Goal: Task Accomplishment & Management: Manage account settings

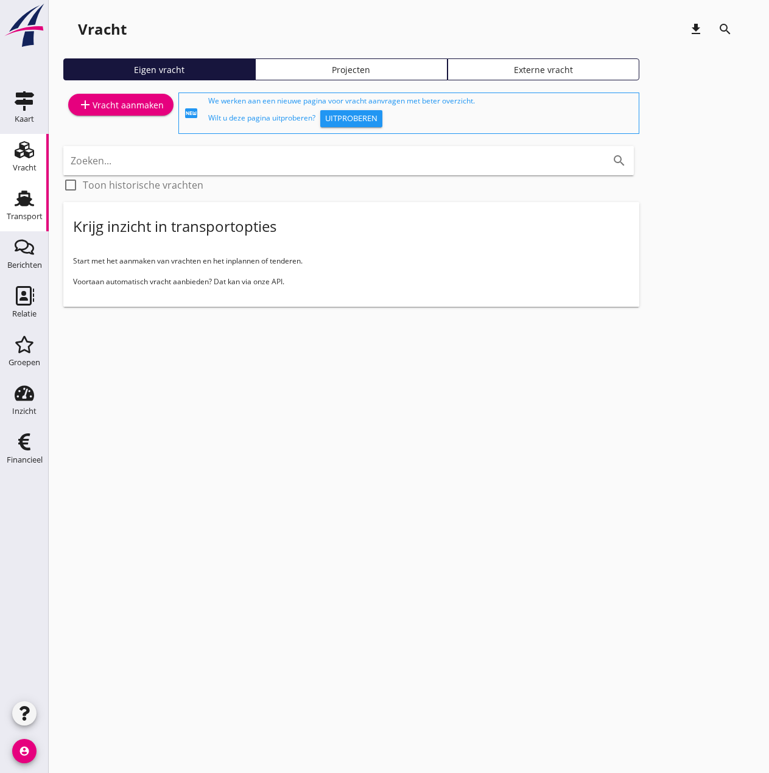
click at [33, 203] on icon "Transport" at bounding box center [24, 198] width 19 height 19
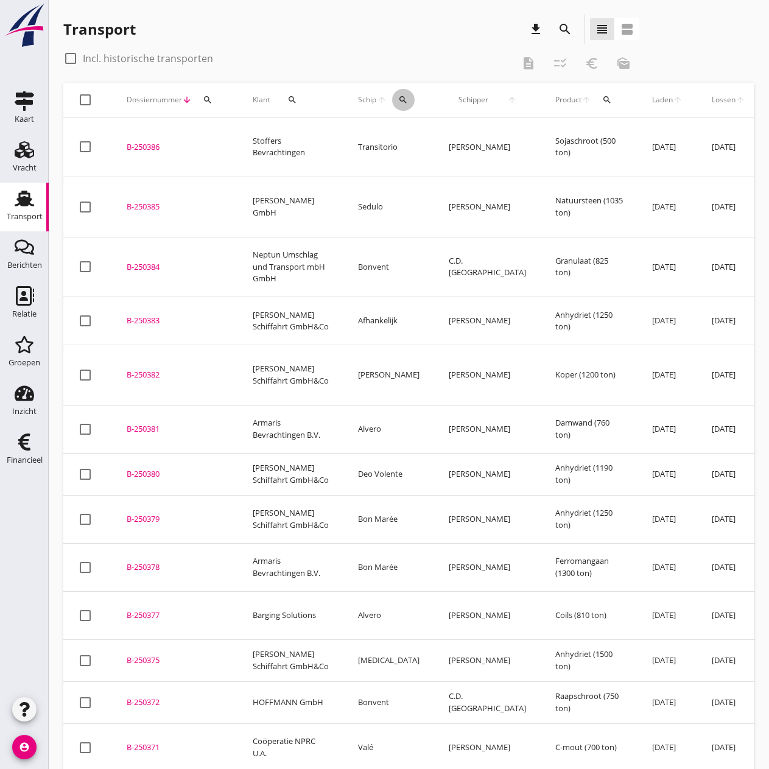
click at [392, 100] on div "search" at bounding box center [403, 100] width 23 height 10
click at [421, 132] on input "Zoek op (scheeps)naam" at bounding box center [436, 134] width 127 height 19
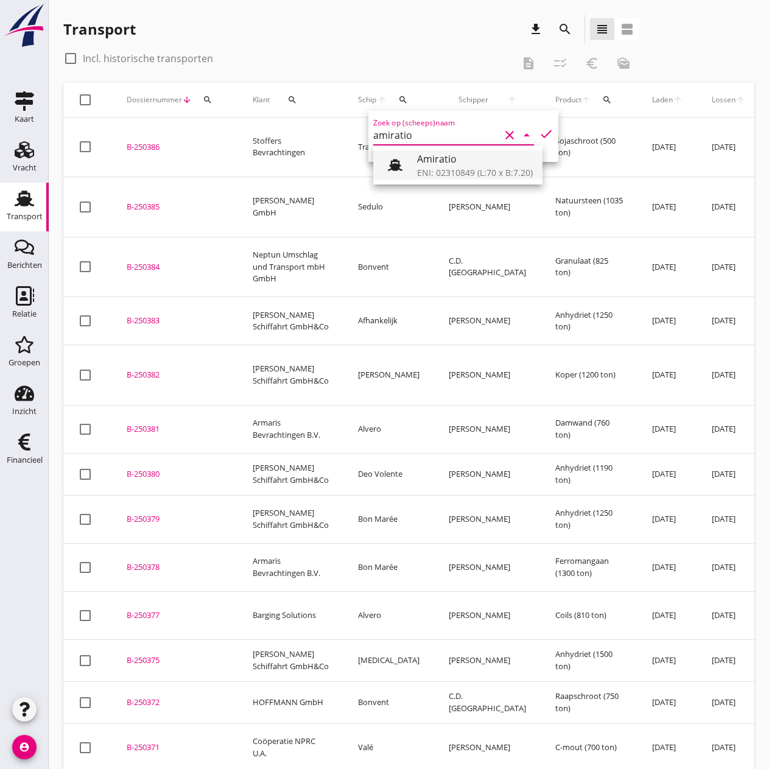
drag, startPoint x: 457, startPoint y: 172, endPoint x: 508, endPoint y: 153, distance: 54.9
click at [456, 172] on div "ENI: 02310849 (L:70 x B:7.20)" at bounding box center [475, 172] width 116 height 13
click at [539, 132] on icon "check" at bounding box center [546, 134] width 15 height 15
type input "Amiratio"
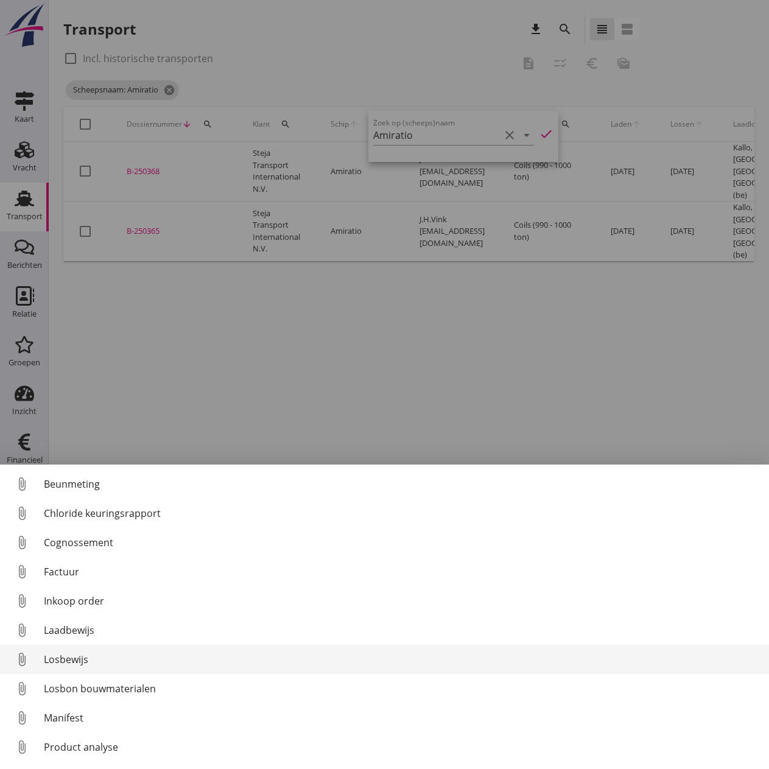
click at [77, 655] on div "Losbewijs" at bounding box center [401, 659] width 715 height 15
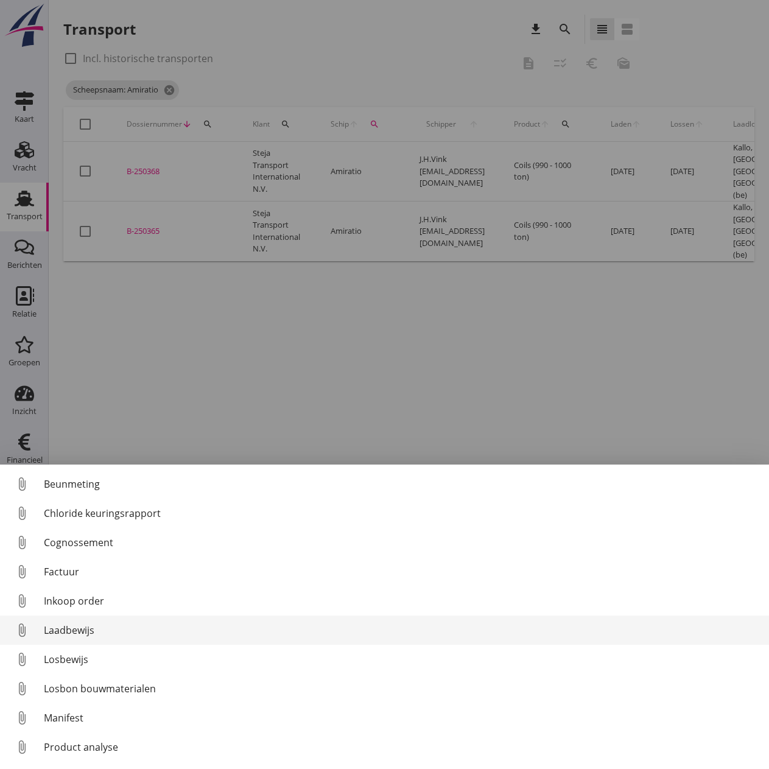
click at [81, 630] on div "Laadbewijs" at bounding box center [401, 630] width 715 height 15
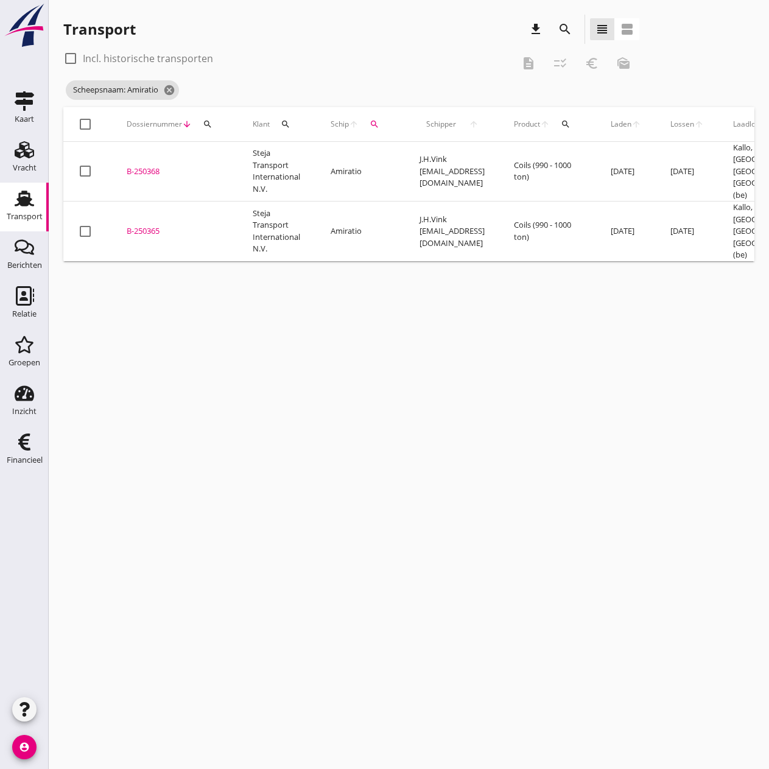
click at [135, 225] on div "B-250365" at bounding box center [175, 231] width 97 height 12
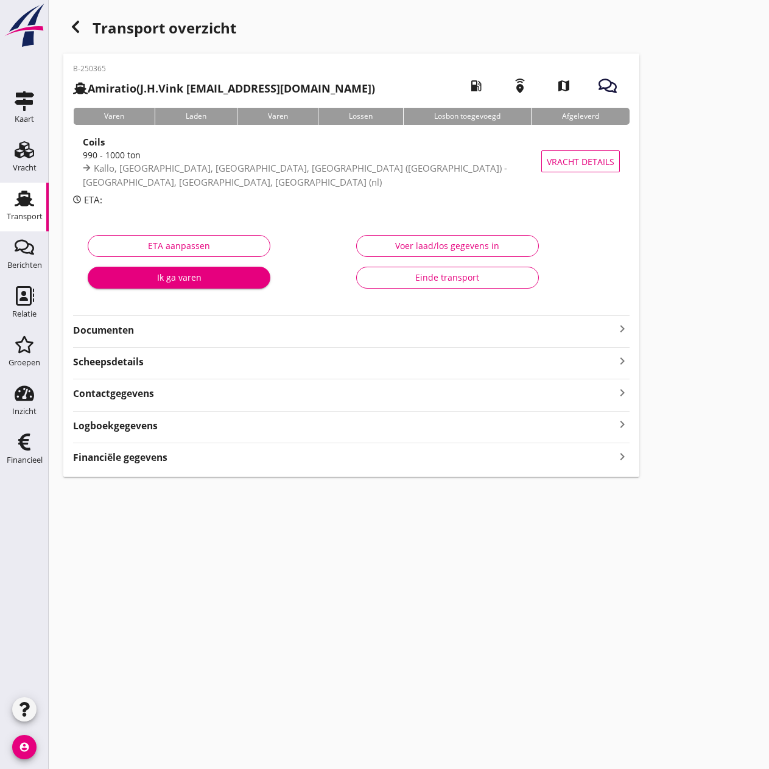
click at [458, 246] on div "Voer laad/los gegevens in" at bounding box center [448, 245] width 162 height 13
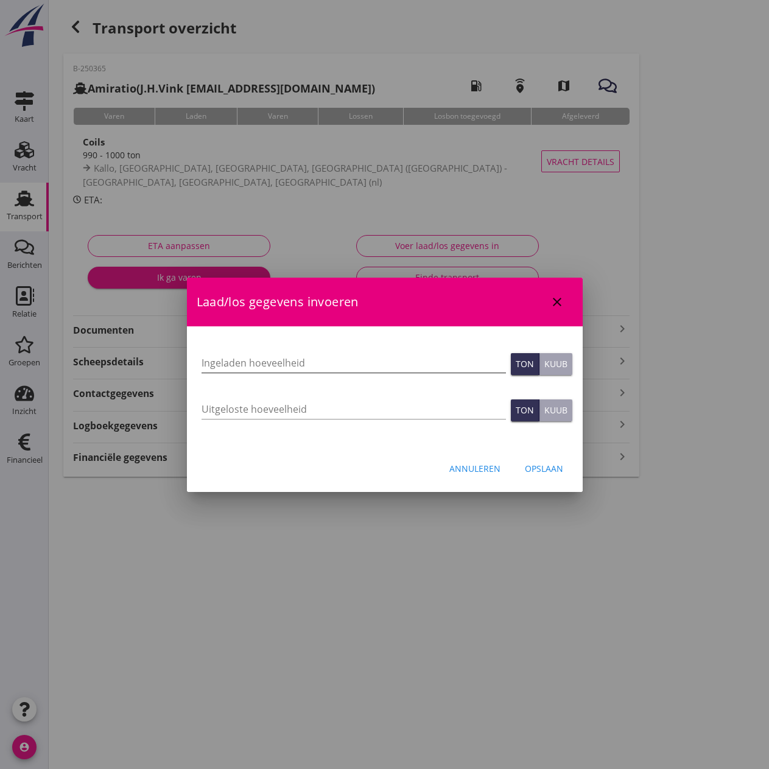
click at [315, 357] on input "Ingeladen hoeveelheid" at bounding box center [354, 362] width 304 height 19
type input "989.324"
click at [278, 412] on input "Uitgeloste hoeveelheid" at bounding box center [354, 408] width 304 height 19
click at [379, 405] on input "Uitgeloste hoeveelheid" at bounding box center [354, 408] width 304 height 19
type input "989.324"
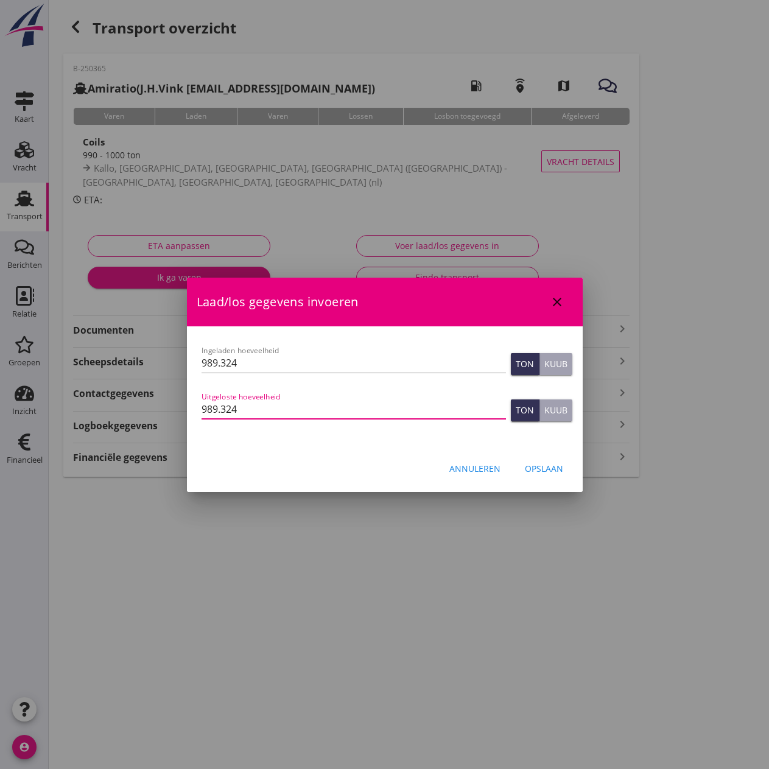
click at [547, 468] on div "Opslaan" at bounding box center [544, 468] width 38 height 13
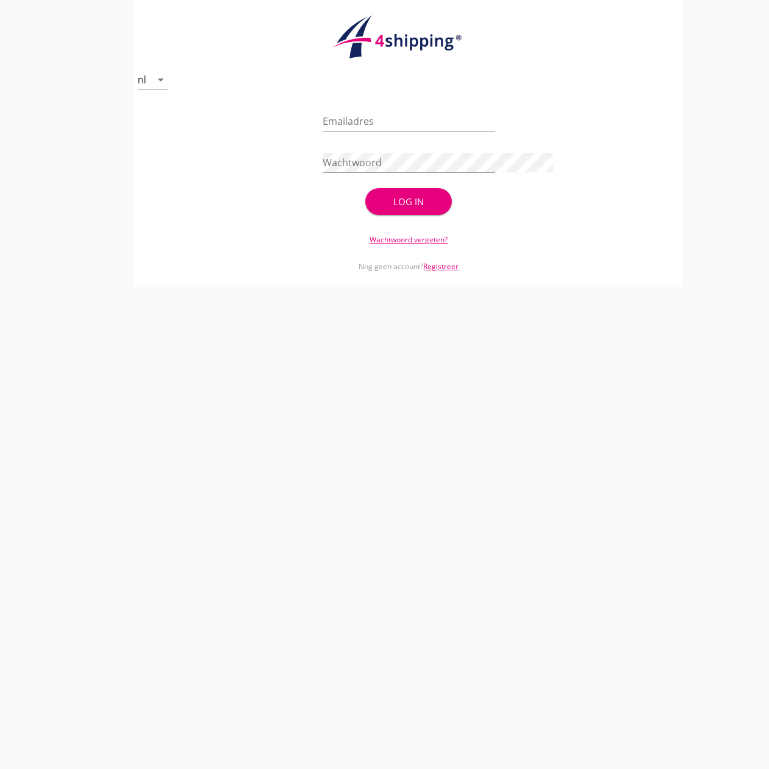
type input "[EMAIL_ADDRESS][DOMAIN_NAME]"
click at [446, 197] on button "Log in" at bounding box center [408, 201] width 86 height 27
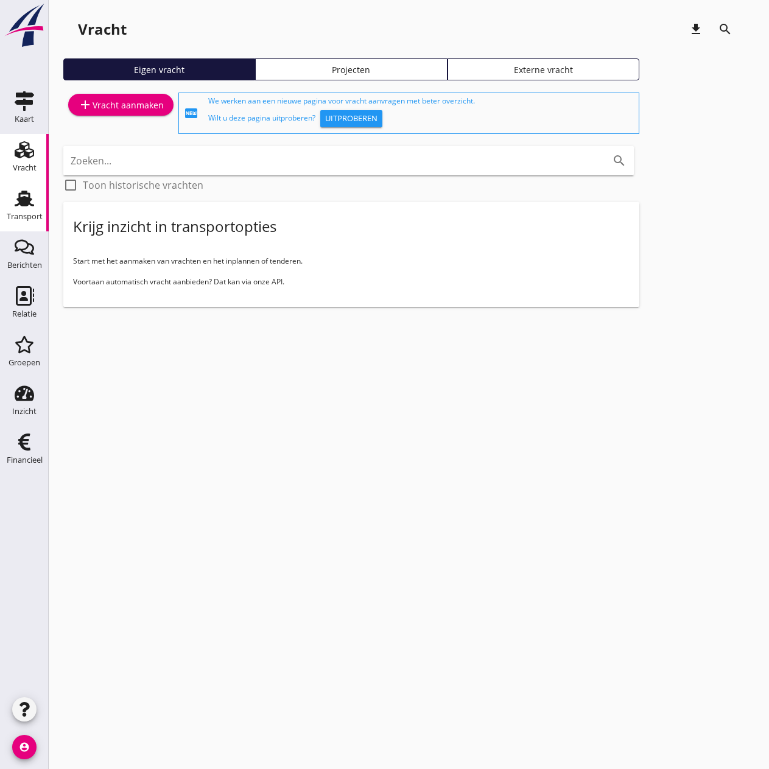
click at [23, 203] on use at bounding box center [24, 199] width 19 height 16
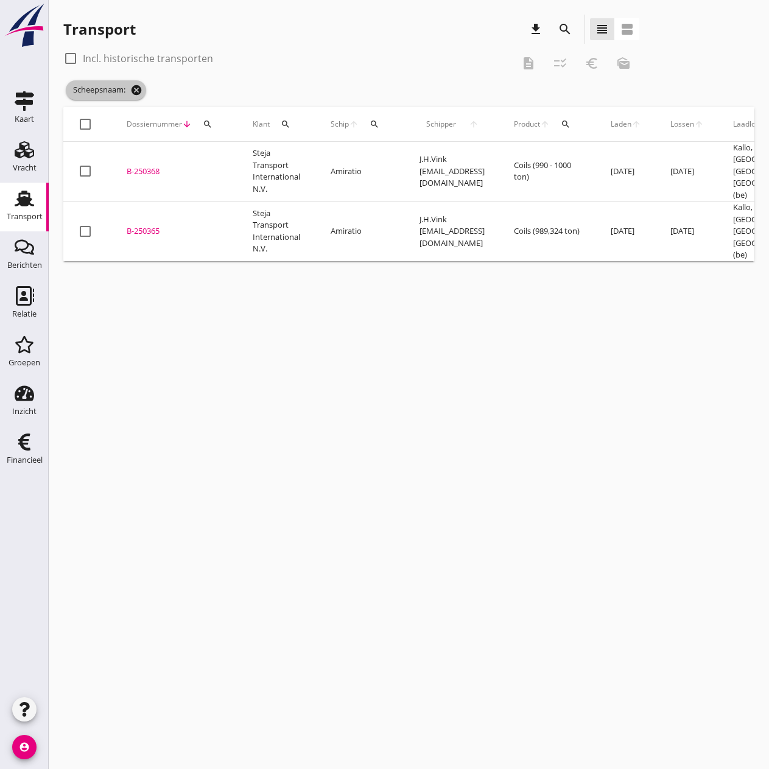
click at [137, 90] on icon "cancel" at bounding box center [136, 90] width 12 height 12
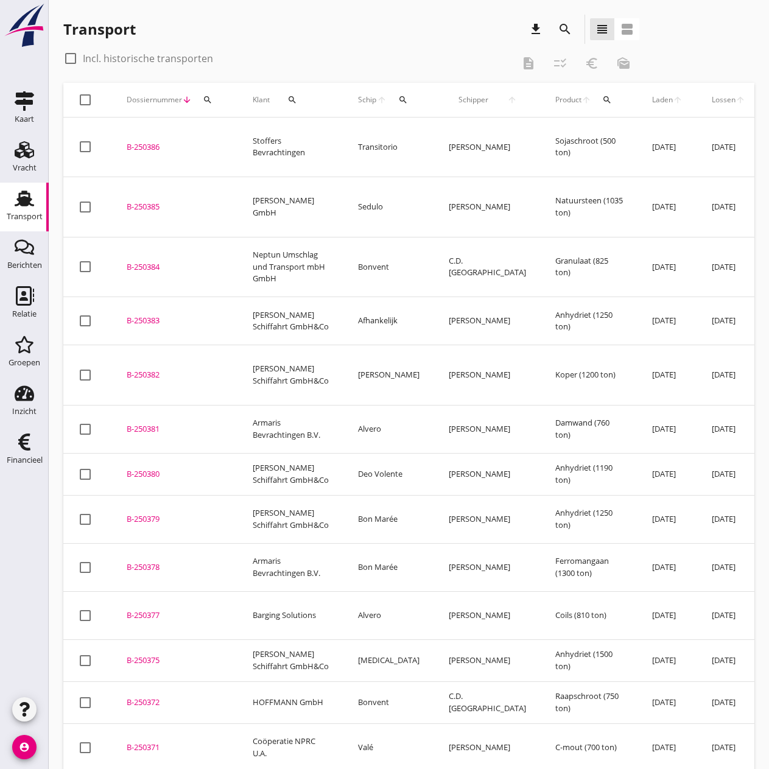
click at [146, 315] on div "B-250383" at bounding box center [175, 321] width 97 height 12
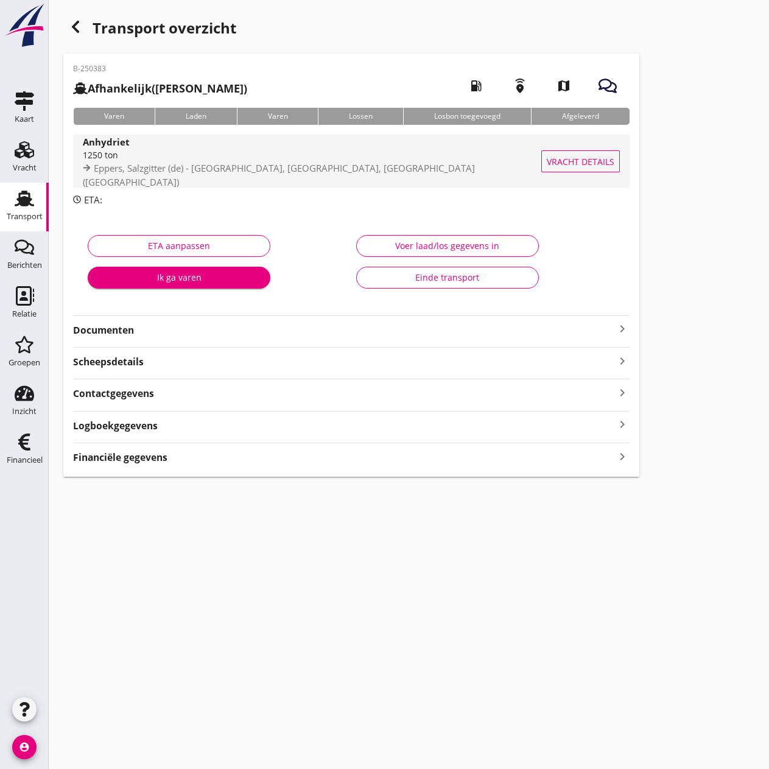
click at [570, 159] on span "Vracht details" at bounding box center [581, 161] width 68 height 13
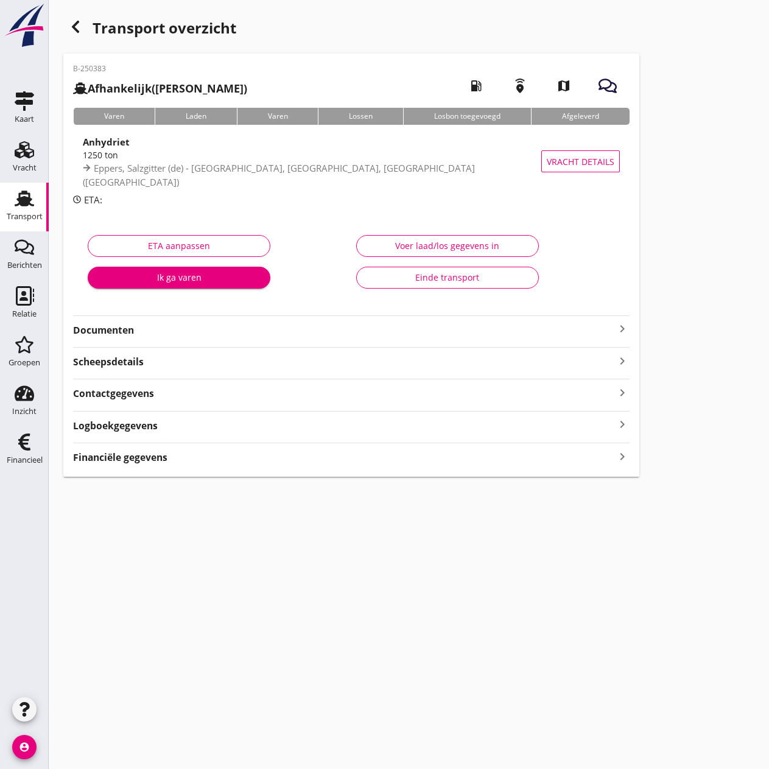
click at [80, 32] on icon "button" at bounding box center [75, 26] width 15 height 15
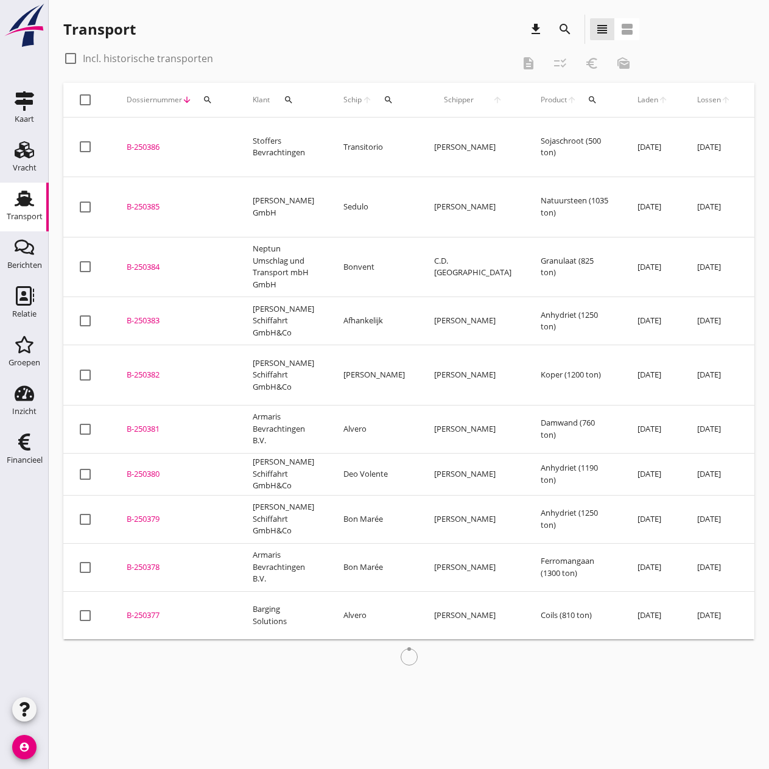
click at [152, 261] on div "B-250384" at bounding box center [175, 267] width 97 height 12
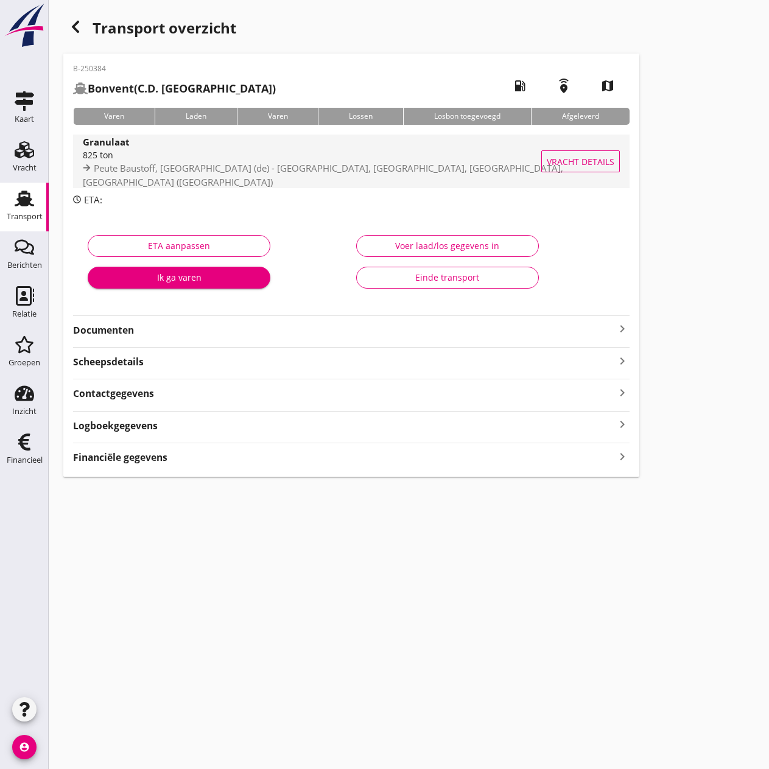
click at [596, 160] on span "Vracht details" at bounding box center [581, 161] width 68 height 13
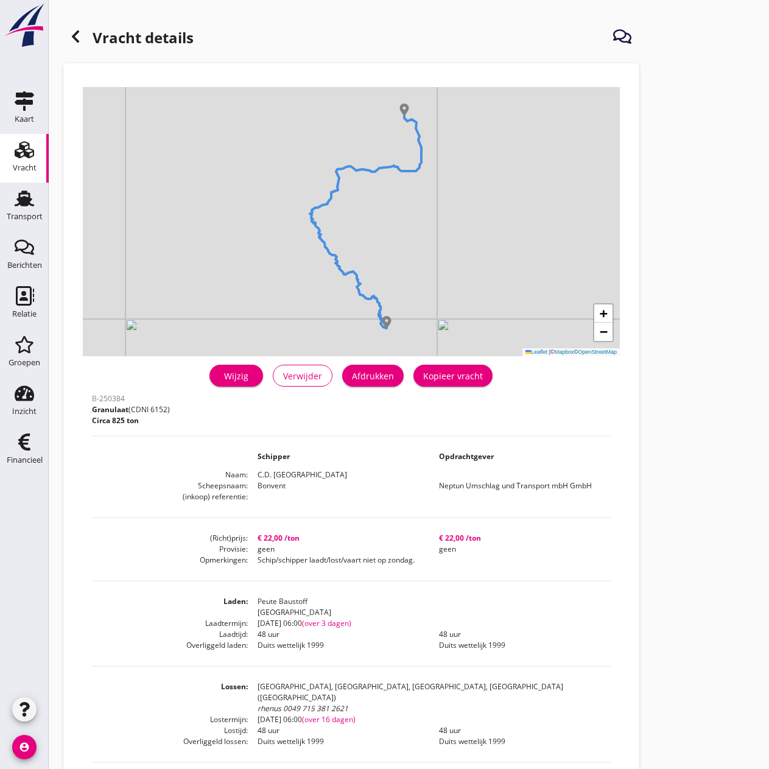
click at [72, 35] on icon at bounding box center [75, 36] width 15 height 15
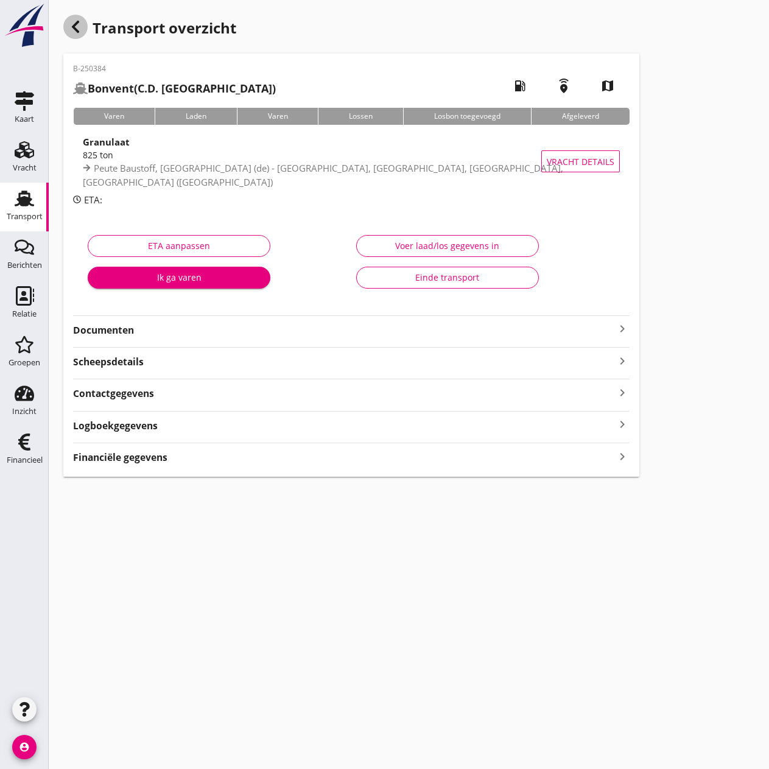
click at [77, 21] on icon "button" at bounding box center [75, 26] width 15 height 15
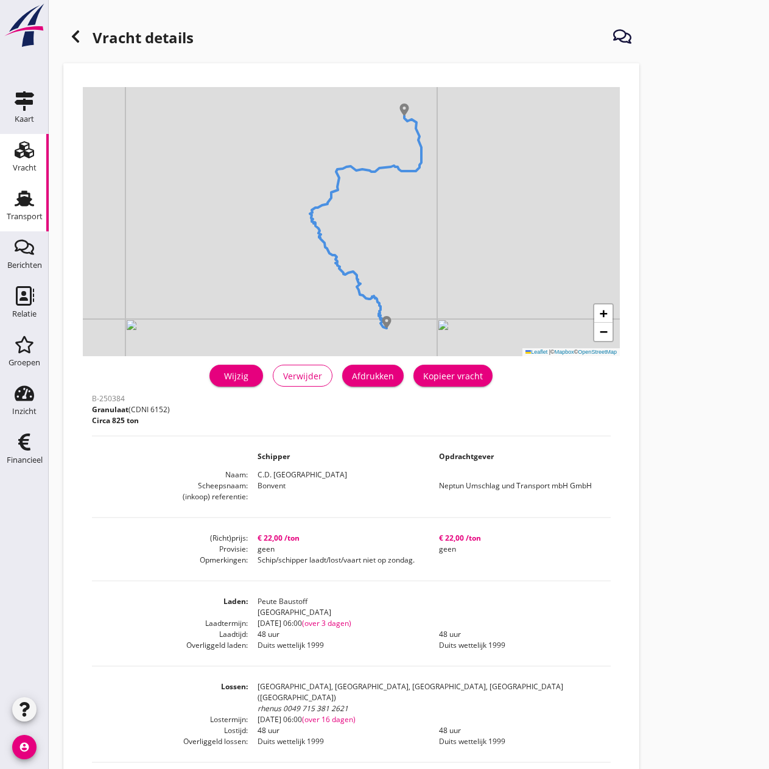
click at [20, 205] on icon "Transport" at bounding box center [24, 198] width 19 height 19
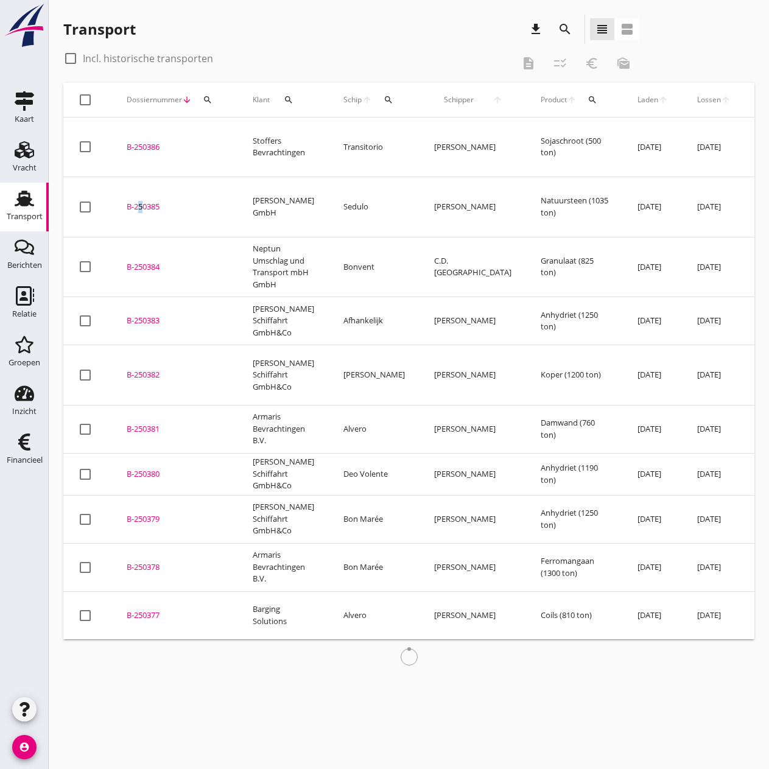
drag, startPoint x: 136, startPoint y: 179, endPoint x: 203, endPoint y: 173, distance: 66.7
click at [137, 201] on div "B-250385" at bounding box center [175, 207] width 97 height 12
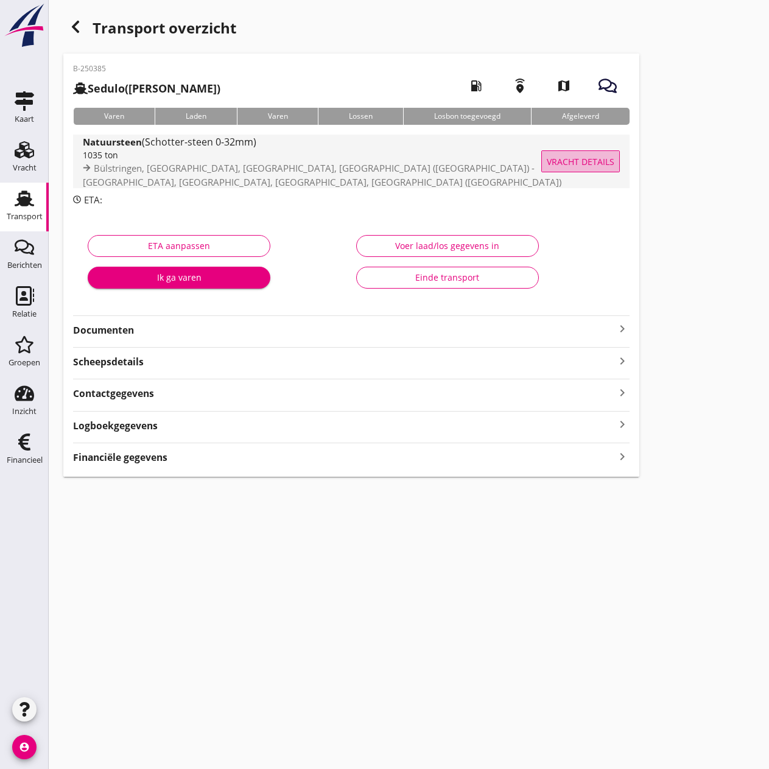
click at [591, 153] on button "Vracht details" at bounding box center [580, 161] width 79 height 22
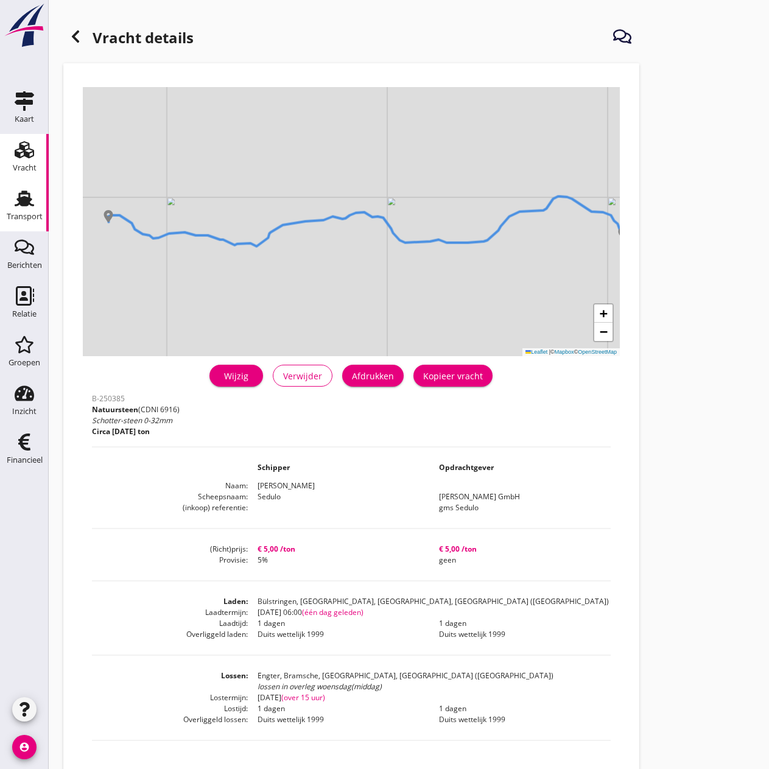
click at [26, 203] on use at bounding box center [24, 199] width 19 height 16
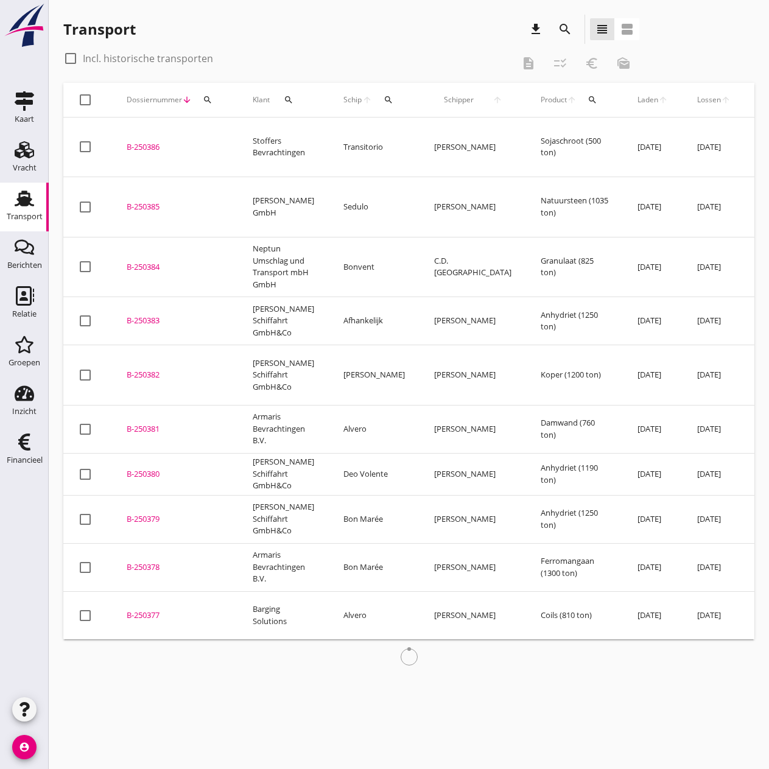
click at [152, 141] on div "B-250386" at bounding box center [175, 147] width 97 height 12
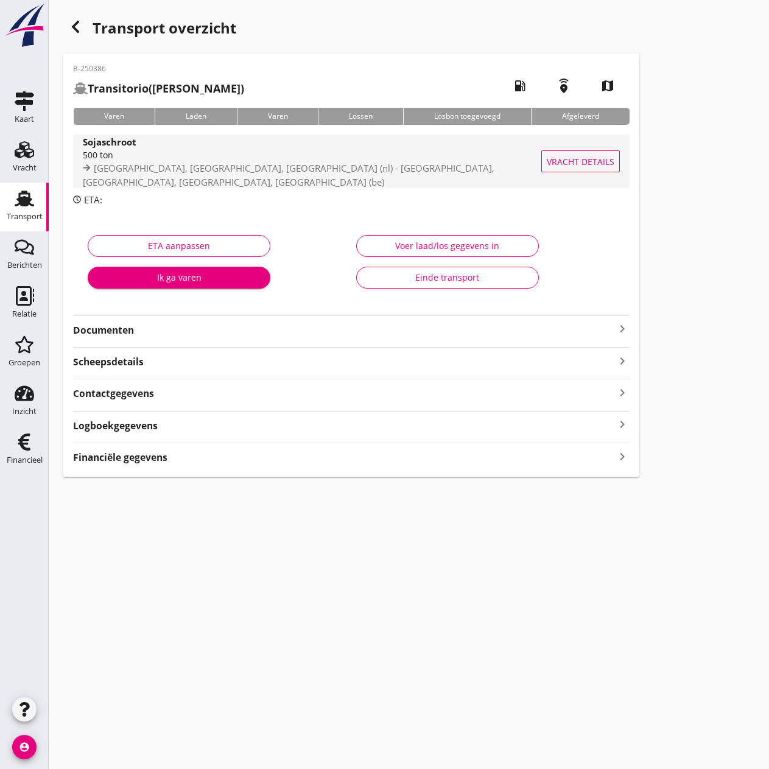
click at [596, 161] on span "Vracht details" at bounding box center [581, 161] width 68 height 13
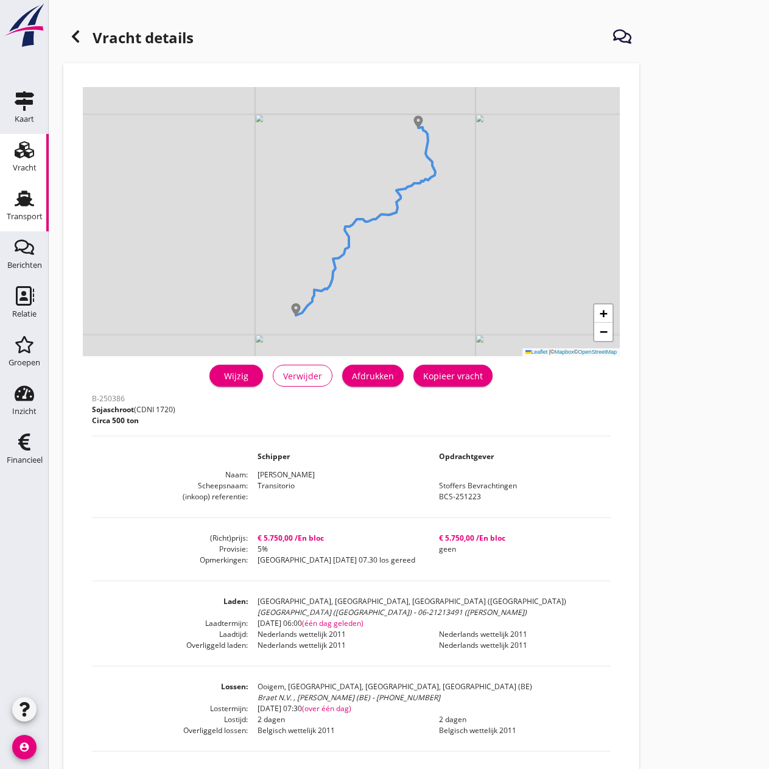
click at [29, 202] on use at bounding box center [24, 199] width 19 height 16
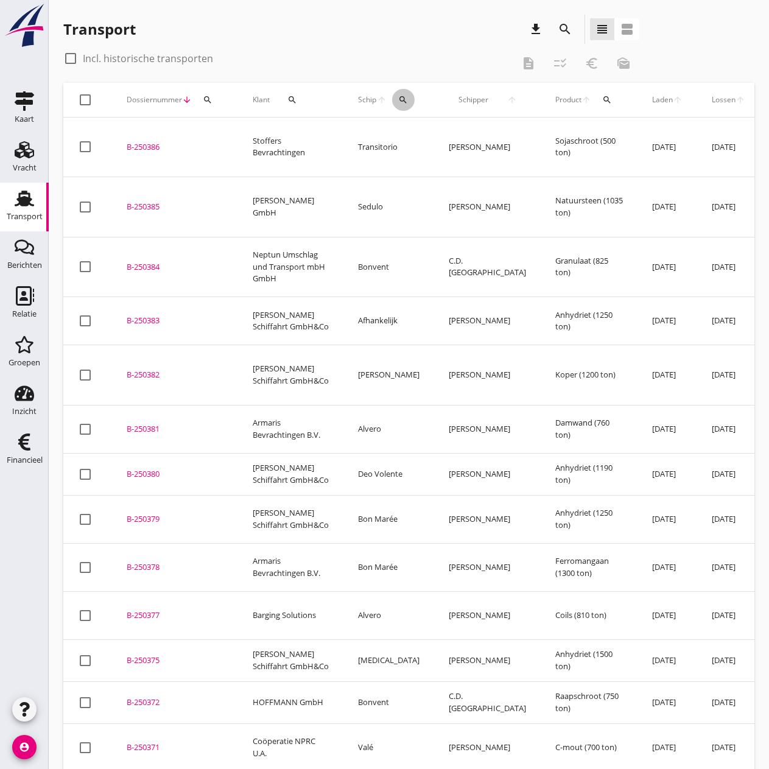
click at [398, 95] on icon "search" at bounding box center [403, 100] width 10 height 10
click at [382, 133] on input "Zoek op (scheeps)naam" at bounding box center [436, 134] width 127 height 19
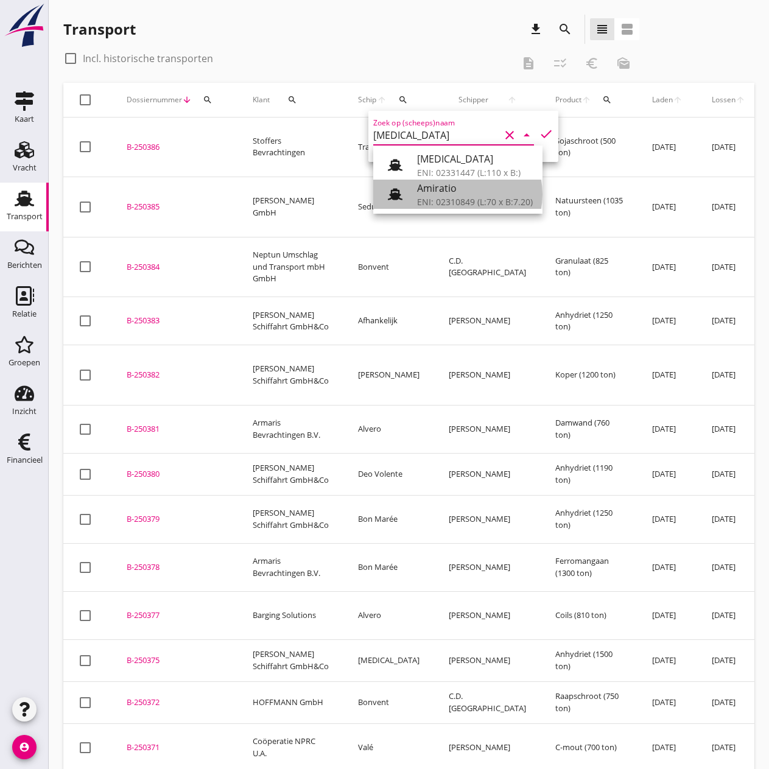
click at [464, 203] on div "ENI: 02310849 (L:70 x B:7.20)" at bounding box center [475, 201] width 116 height 13
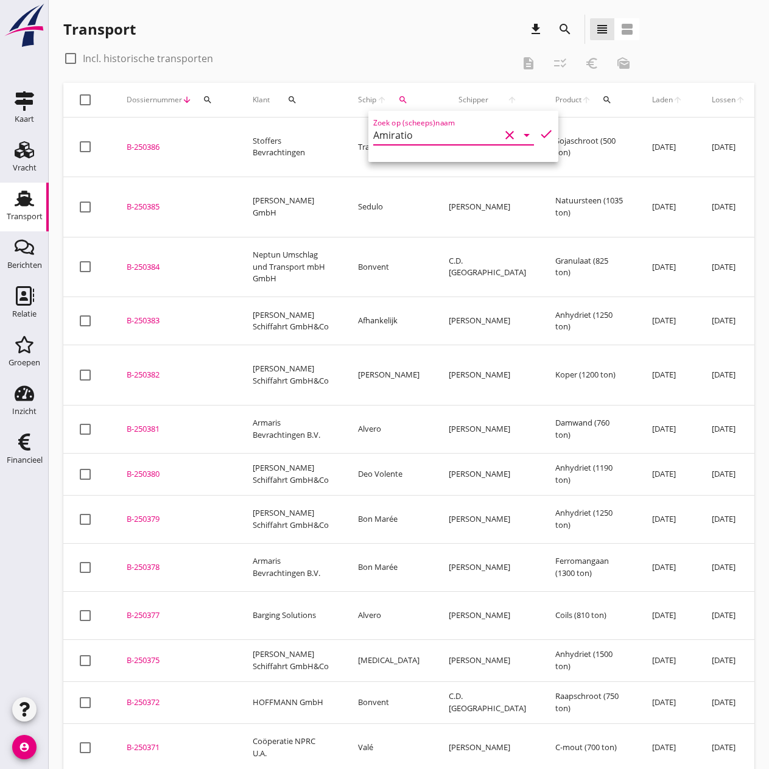
click at [539, 133] on icon "check" at bounding box center [546, 134] width 15 height 15
type input "Amiratio"
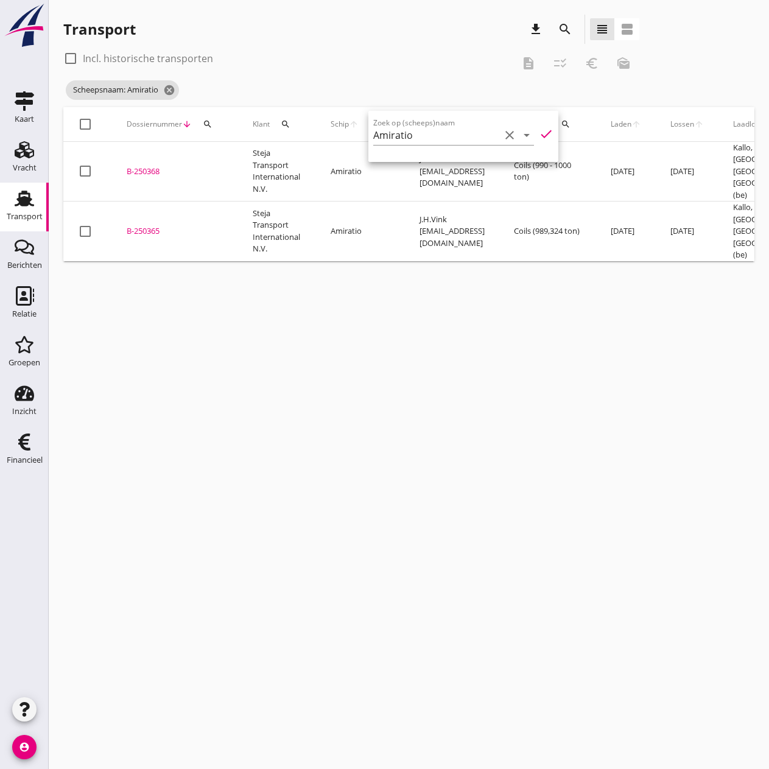
click at [144, 225] on div "B-250365" at bounding box center [175, 231] width 97 height 12
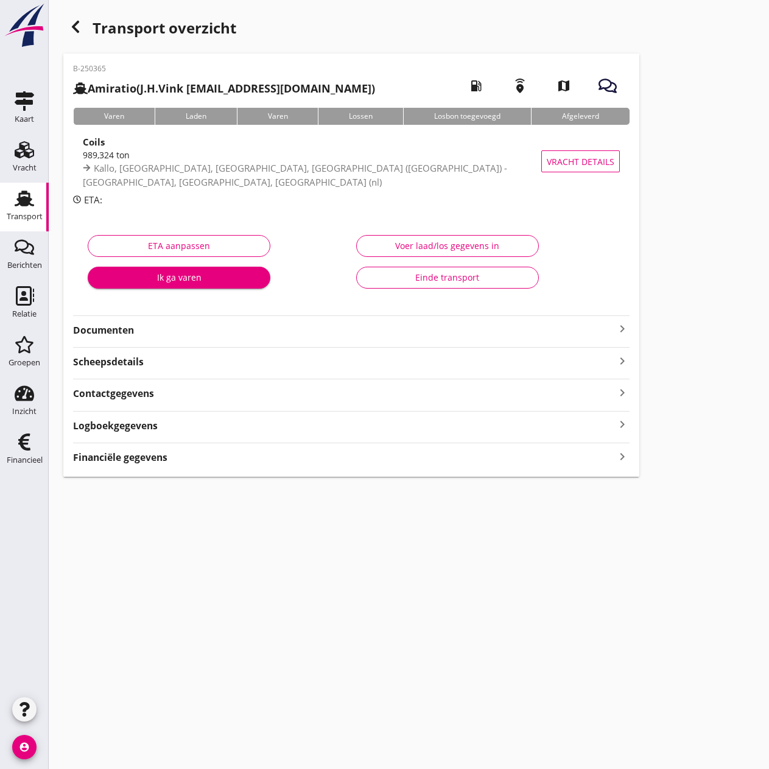
click at [149, 335] on strong "Documenten" at bounding box center [344, 330] width 542 height 14
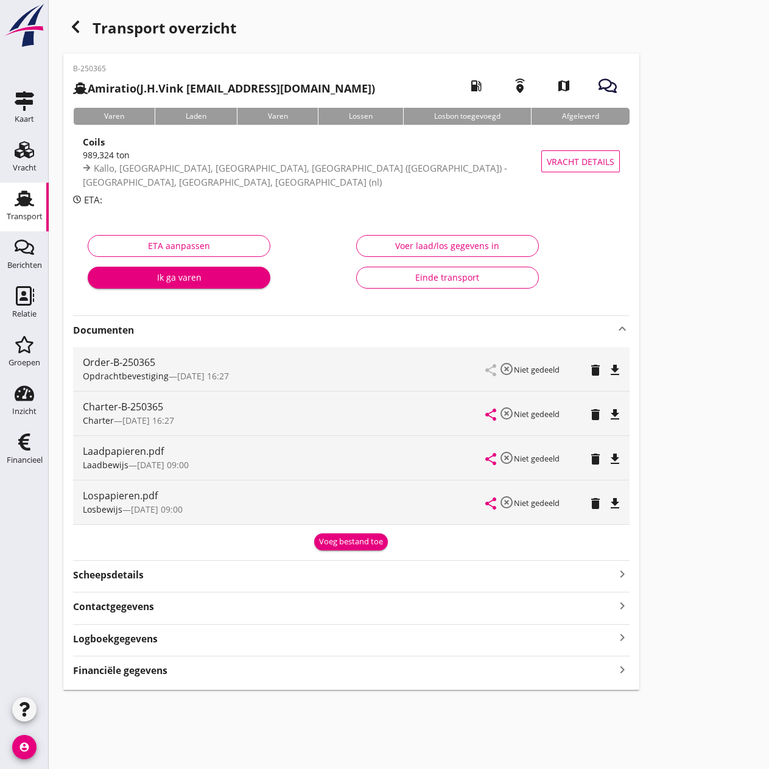
click at [607, 328] on strong "Documenten" at bounding box center [344, 330] width 542 height 14
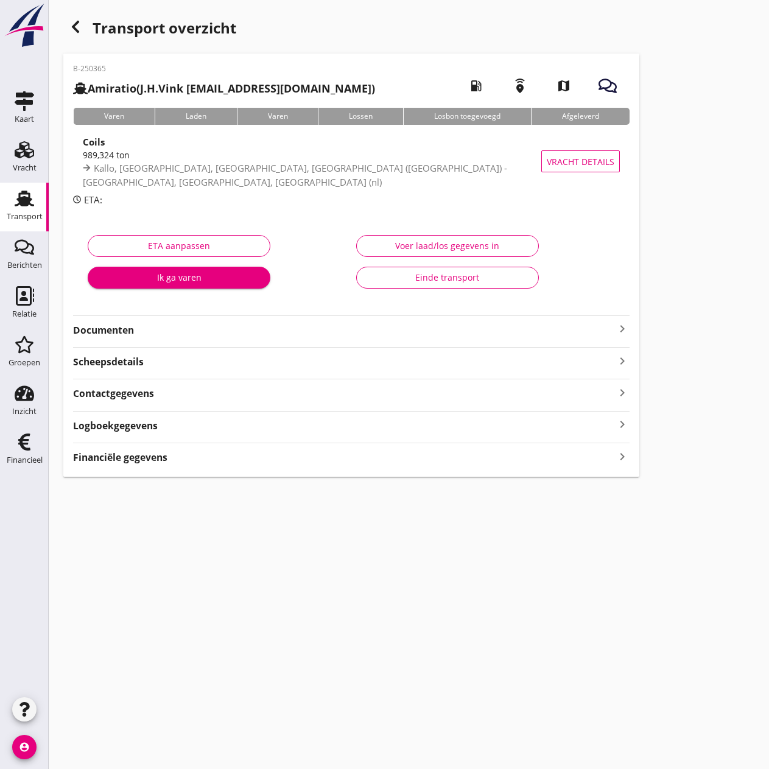
click at [415, 238] on button "Voer laad/los gegevens in" at bounding box center [447, 246] width 183 height 22
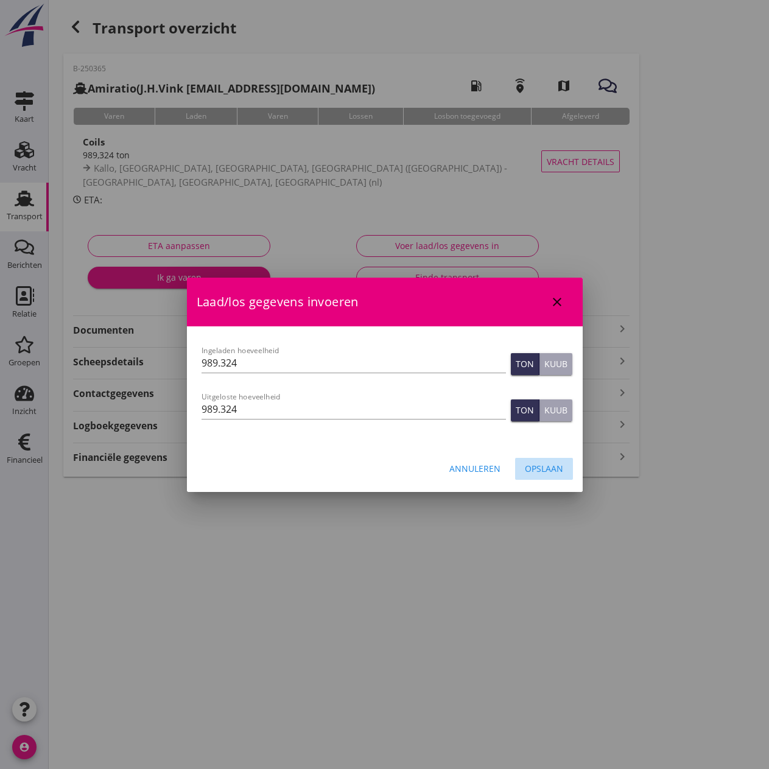
click at [543, 459] on button "Opslaan" at bounding box center [544, 469] width 58 height 22
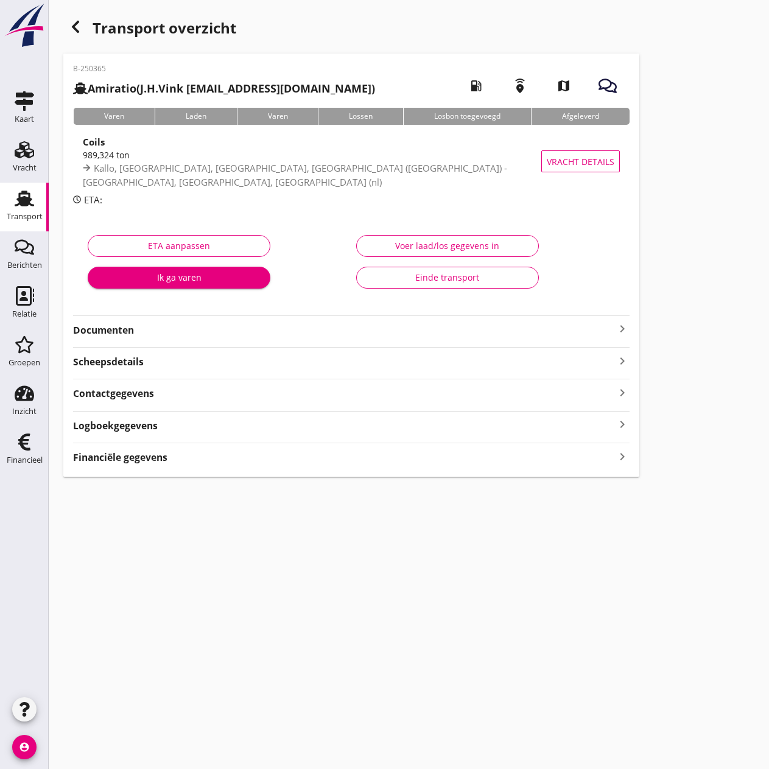
click at [141, 459] on strong "Financiële gegevens" at bounding box center [120, 458] width 94 height 14
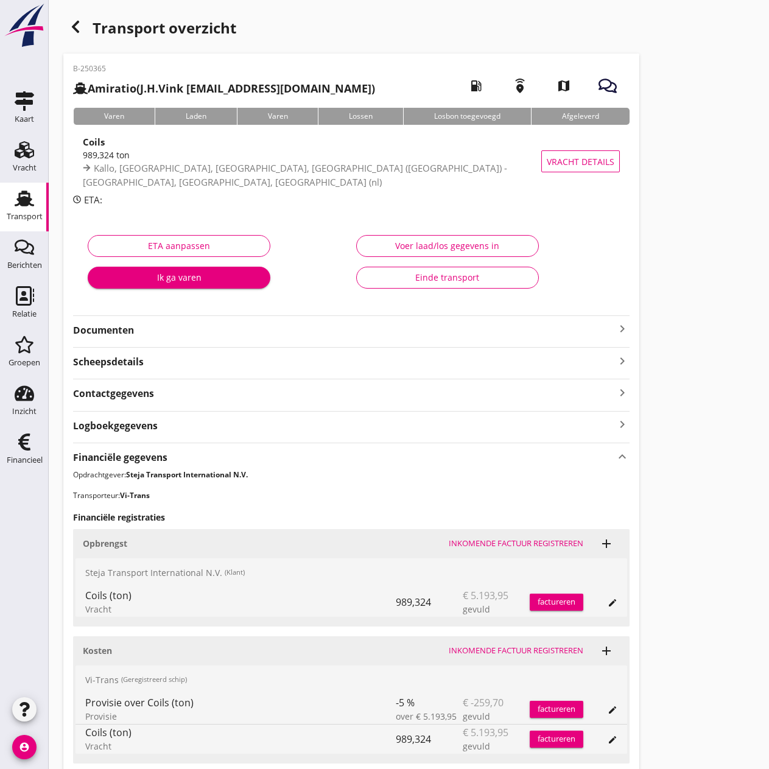
scroll to position [96, 0]
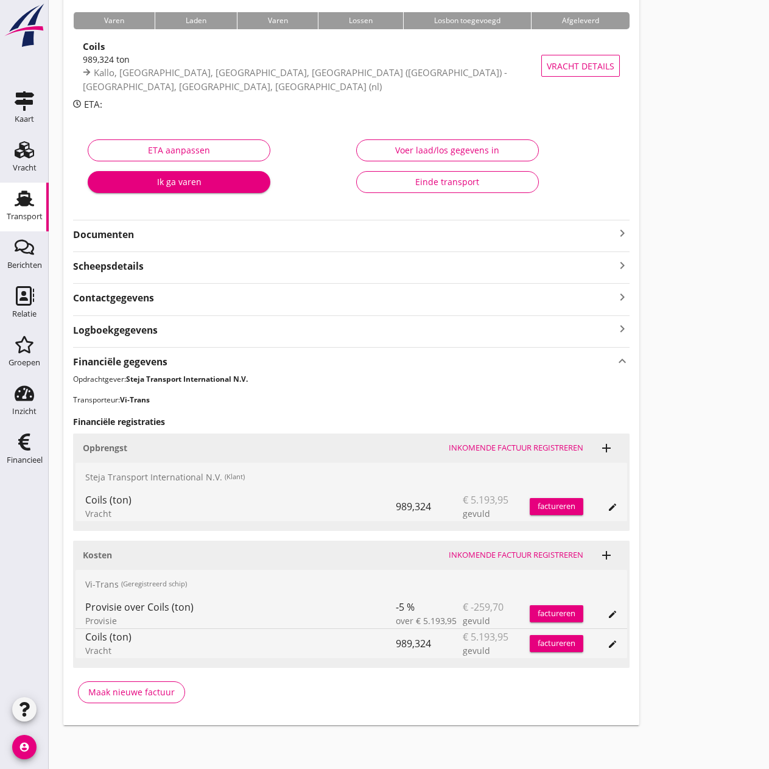
click at [540, 552] on div "Inkomende factuur registreren" at bounding box center [516, 555] width 135 height 12
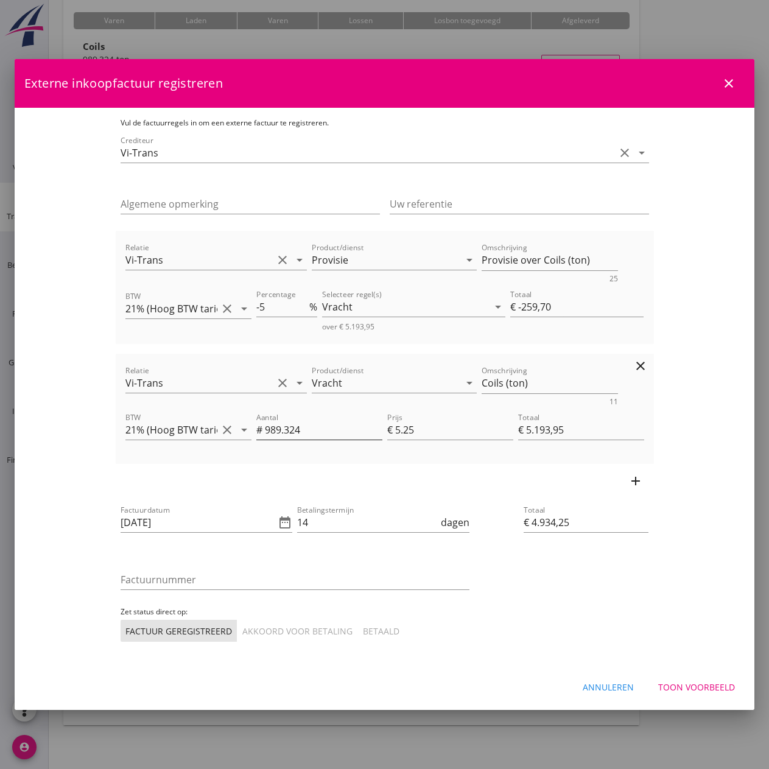
click at [297, 433] on input "989.324" at bounding box center [324, 429] width 118 height 19
type input "989.32"
type input "€ 5.193,93"
type input "€ 4.934,23"
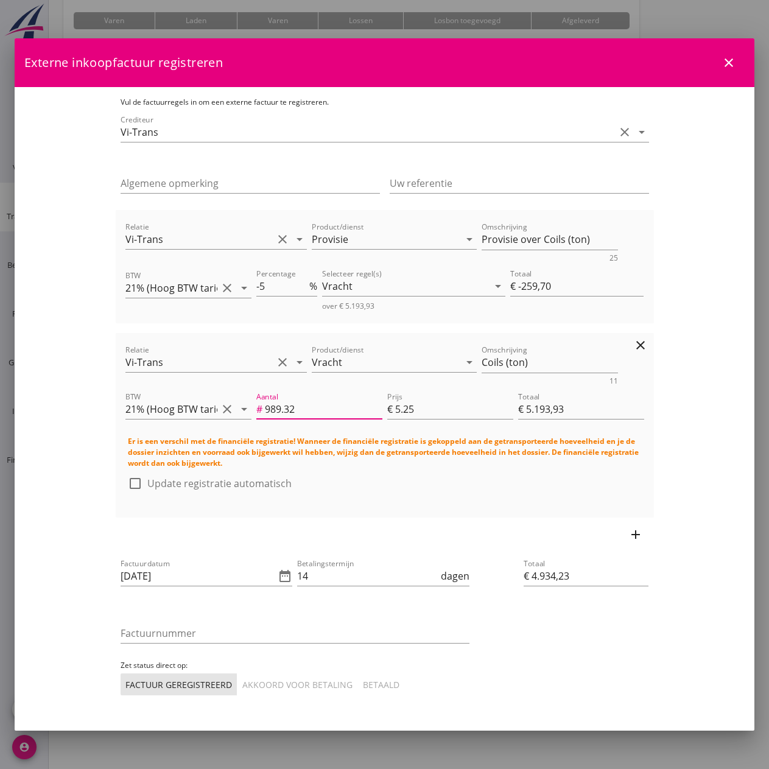
type input "€ -259,69"
type input "989.3"
type input "€ 5.193,83"
type input "€ 4.934,13"
type input "989.302"
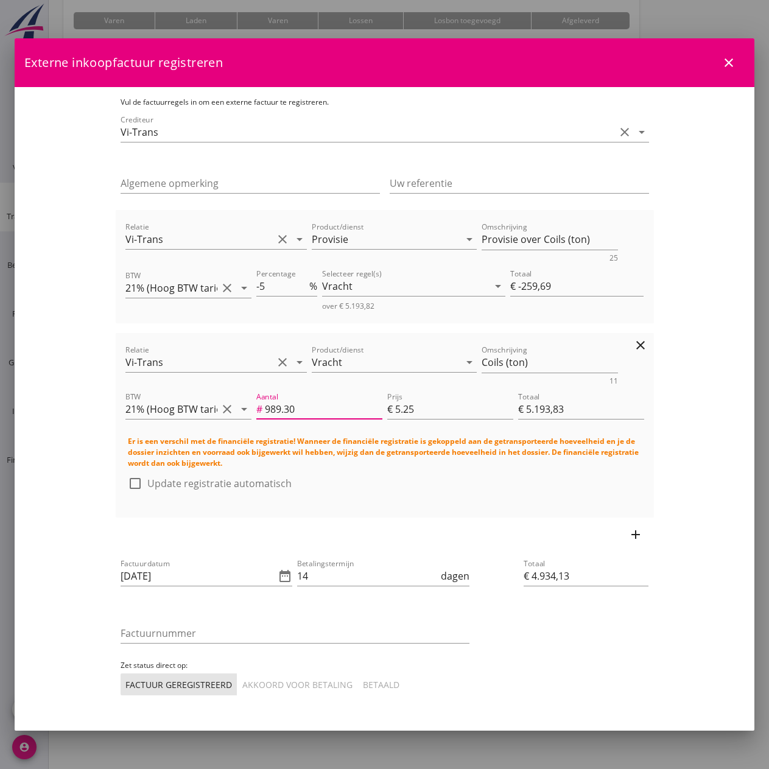
type input "€ 5.193,84"
type input "€ 4.934,15"
type input "989.302"
click at [455, 417] on input "5.25" at bounding box center [454, 408] width 118 height 19
click at [121, 568] on input "[DATE]" at bounding box center [198, 575] width 155 height 19
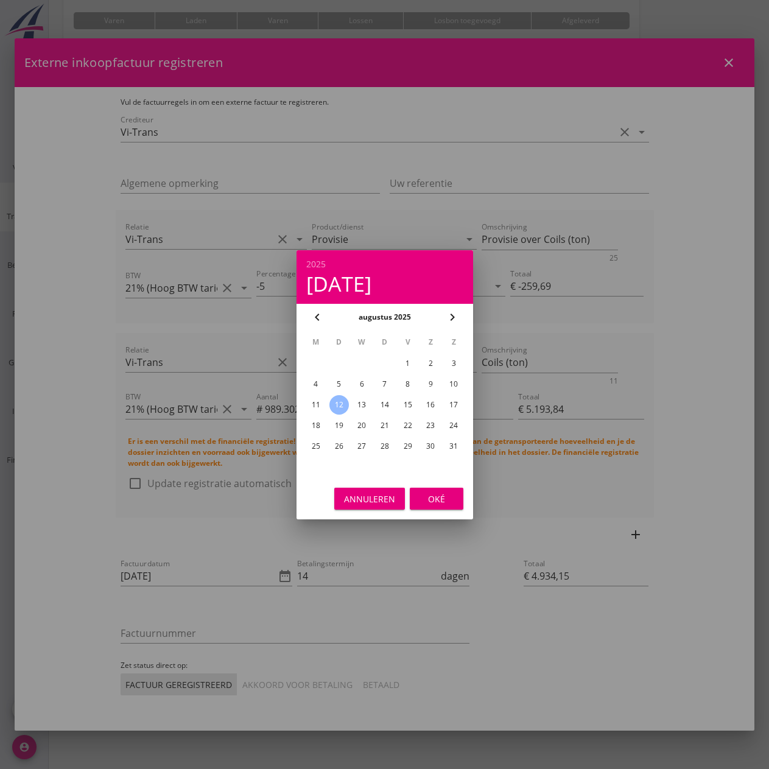
click at [317, 406] on div "11" at bounding box center [315, 404] width 19 height 19
type input "[DATE]"
click at [423, 498] on div "Oké" at bounding box center [437, 498] width 34 height 13
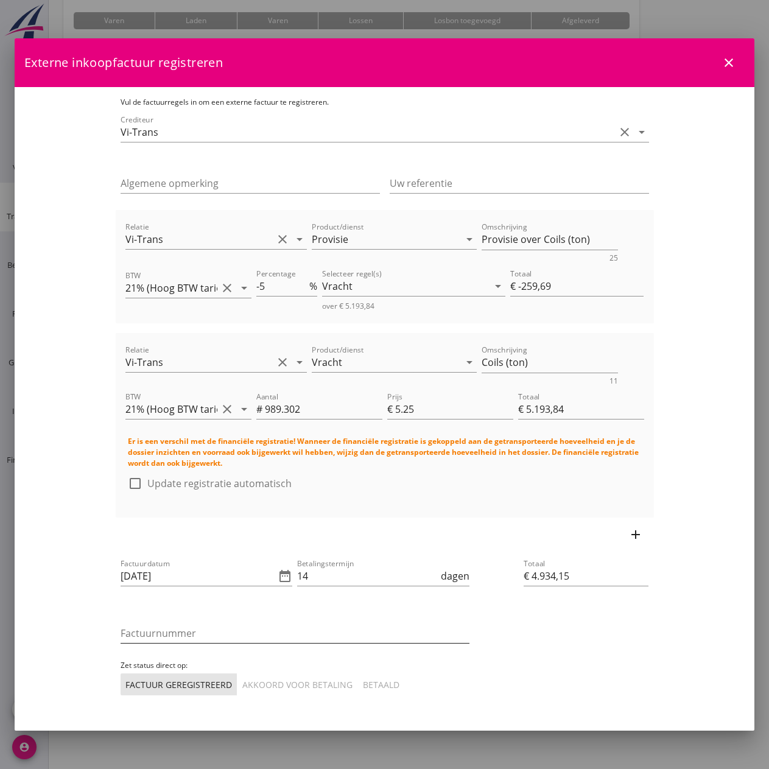
click at [167, 624] on input "Factuurnummer" at bounding box center [295, 633] width 349 height 19
type input "25033"
click at [242, 678] on div "Akkoord voor betaling" at bounding box center [297, 684] width 110 height 13
click at [125, 474] on div at bounding box center [135, 483] width 21 height 21
checkbox input "true"
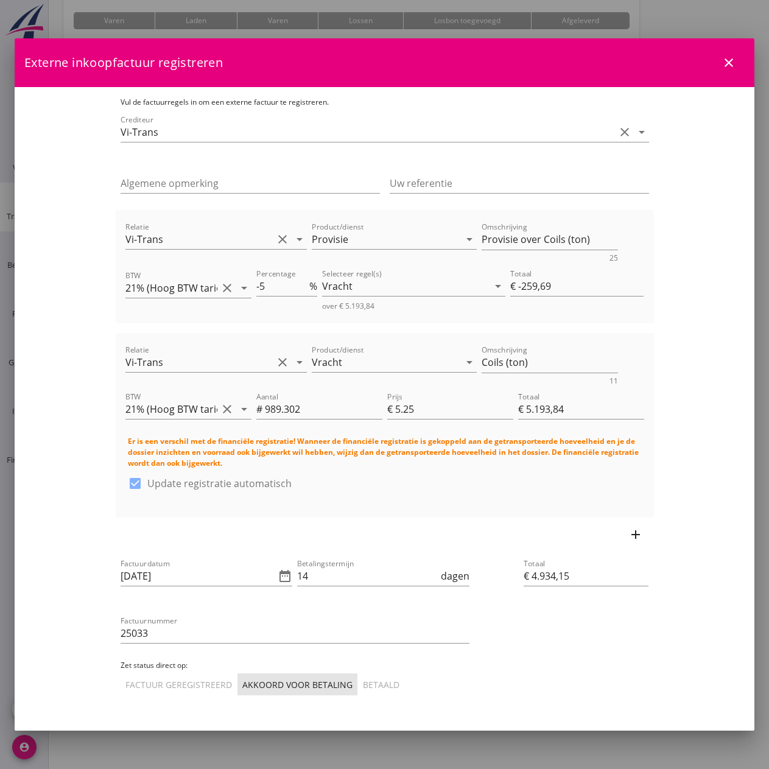
scroll to position [22, 0]
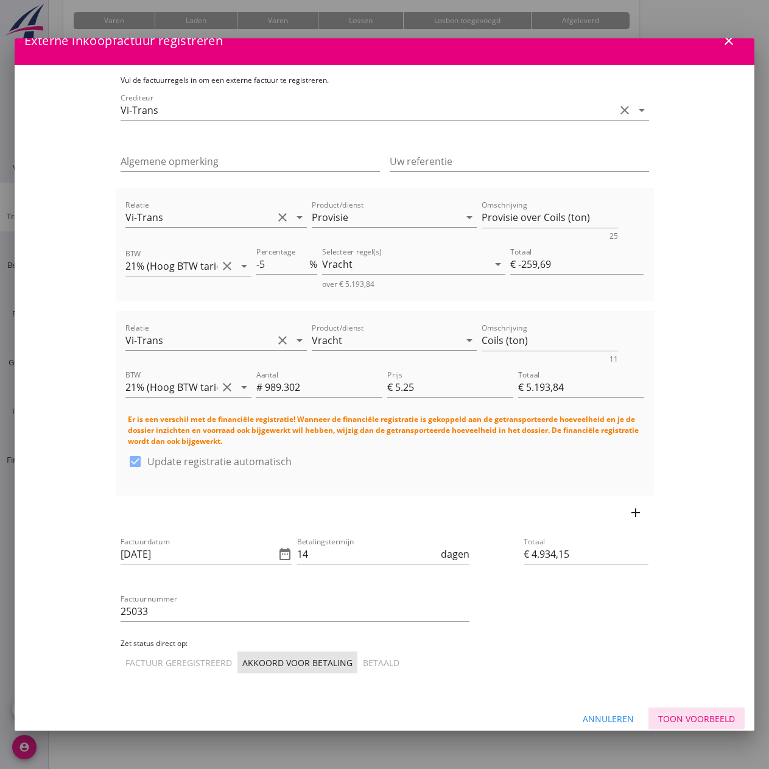
click at [700, 712] on div "Toon voorbeeld" at bounding box center [696, 718] width 77 height 13
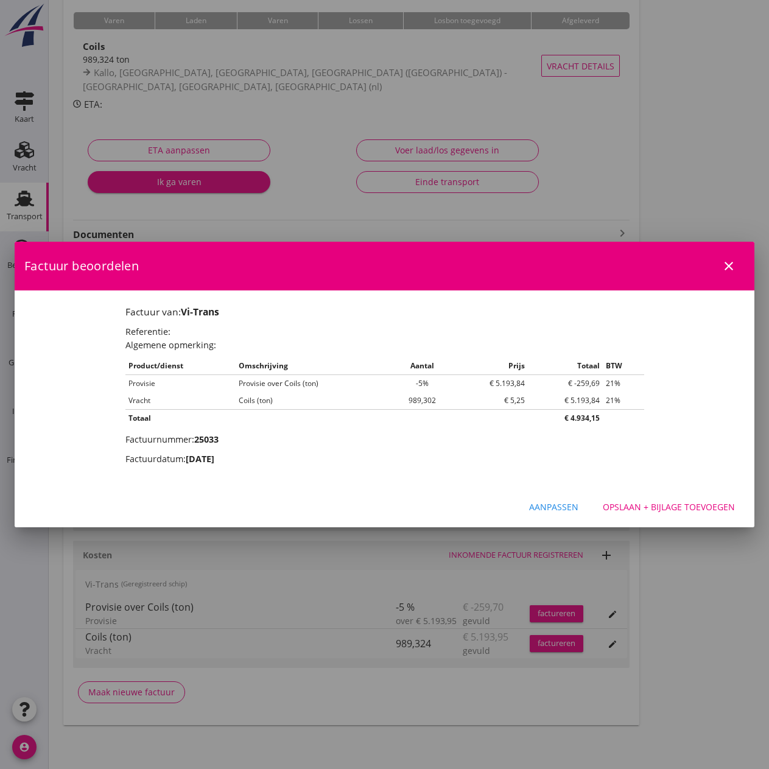
scroll to position [0, 0]
click at [700, 507] on div "Opslaan + bijlage toevoegen" at bounding box center [669, 507] width 132 height 13
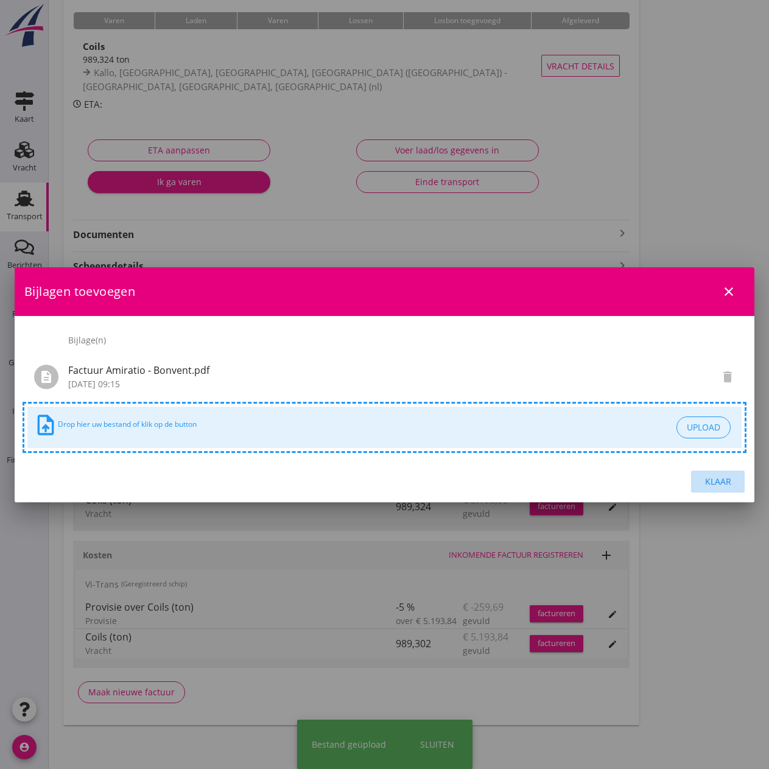
click at [717, 479] on div "Klaar" at bounding box center [718, 481] width 34 height 13
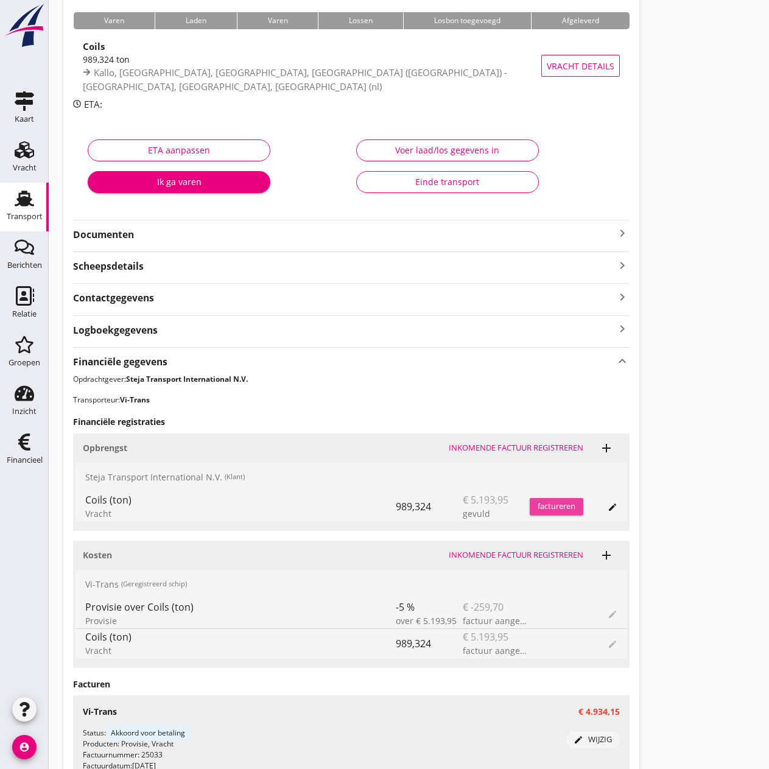
click at [557, 501] on div "factureren" at bounding box center [557, 507] width 54 height 12
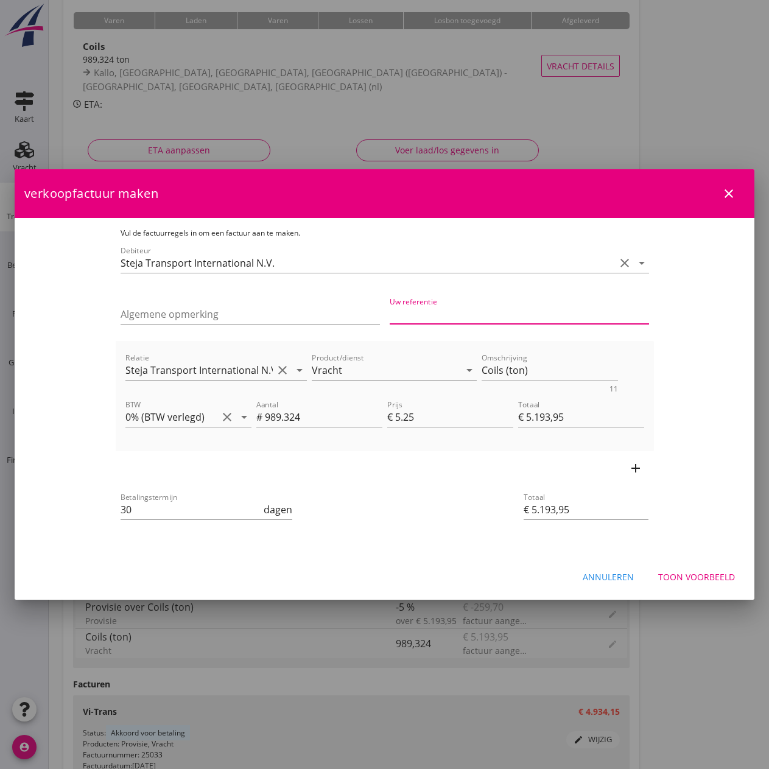
click at [426, 317] on input "Uw referentie" at bounding box center [519, 313] width 259 height 19
type input "20250203"
click at [167, 510] on input "30" at bounding box center [191, 509] width 141 height 19
type input "3"
type input "14"
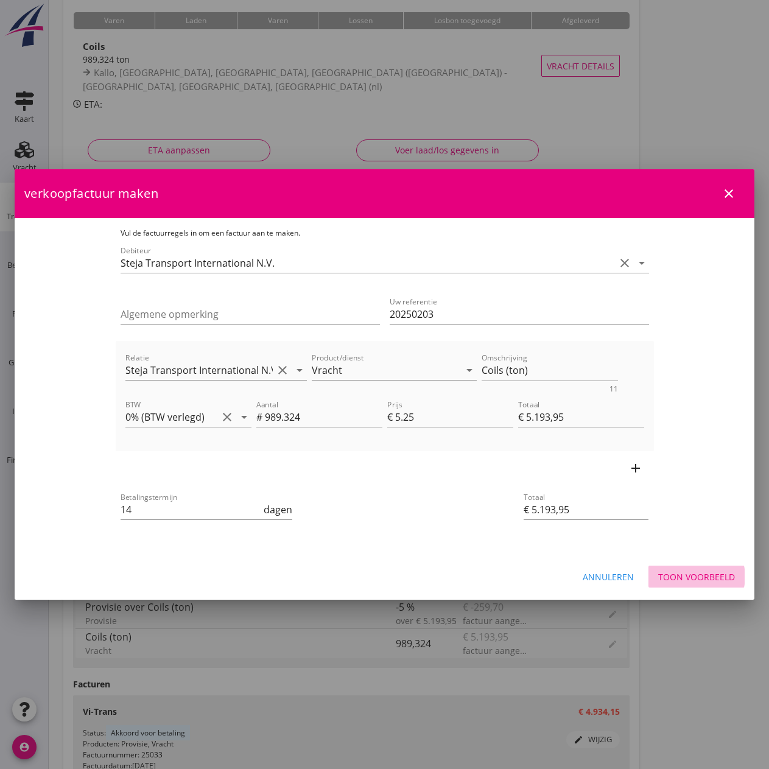
click at [686, 574] on div "Toon voorbeeld" at bounding box center [696, 577] width 77 height 13
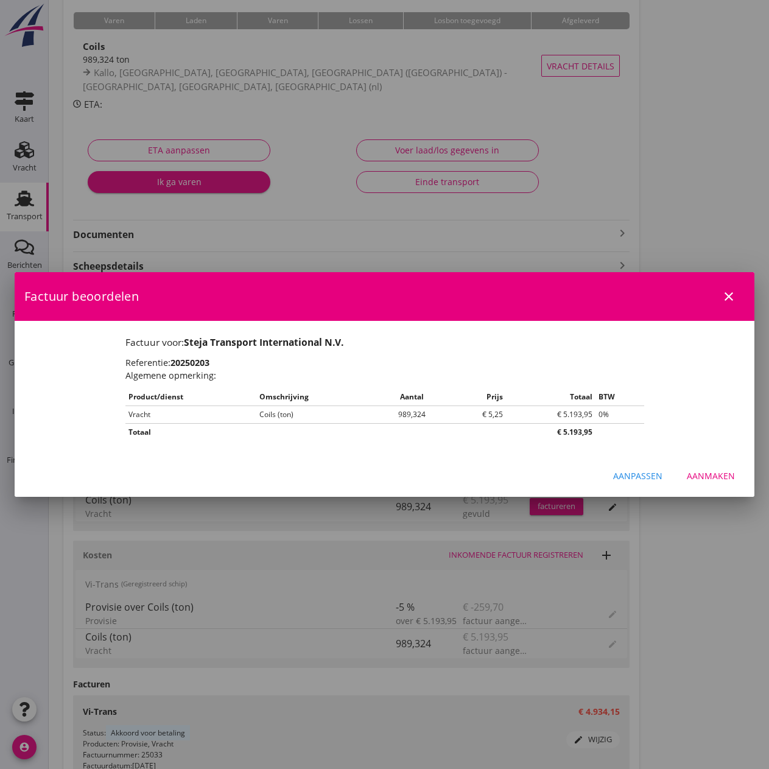
click at [701, 477] on div "Aanmaken" at bounding box center [711, 475] width 48 height 13
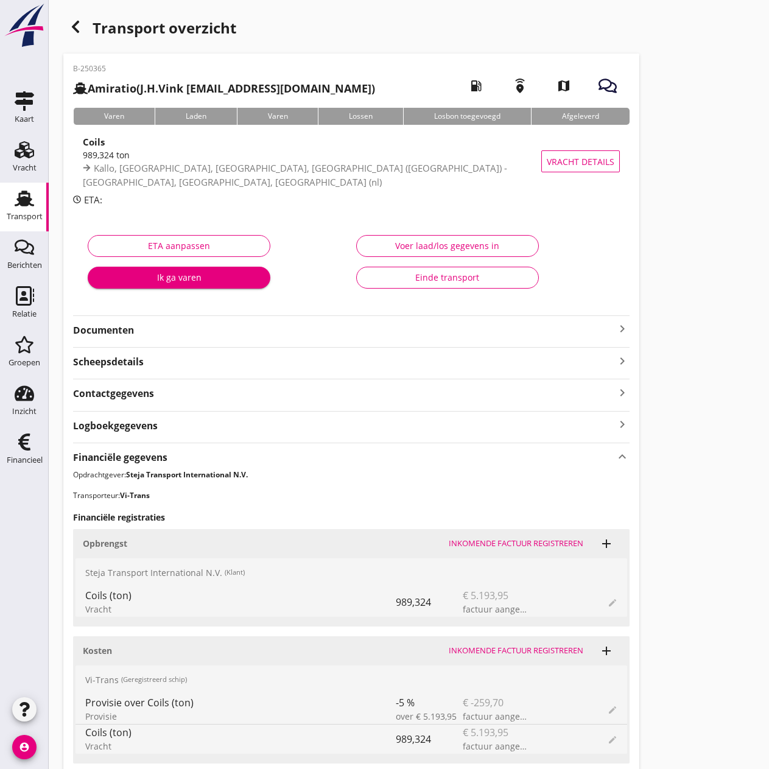
click at [383, 278] on div "Einde transport" at bounding box center [448, 277] width 162 height 13
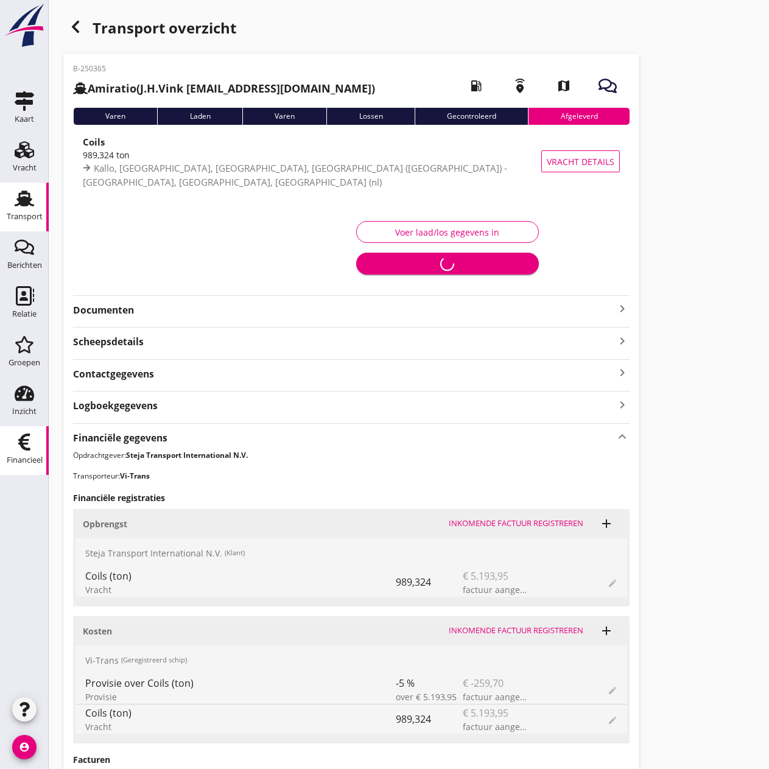
click at [26, 445] on use at bounding box center [24, 442] width 12 height 17
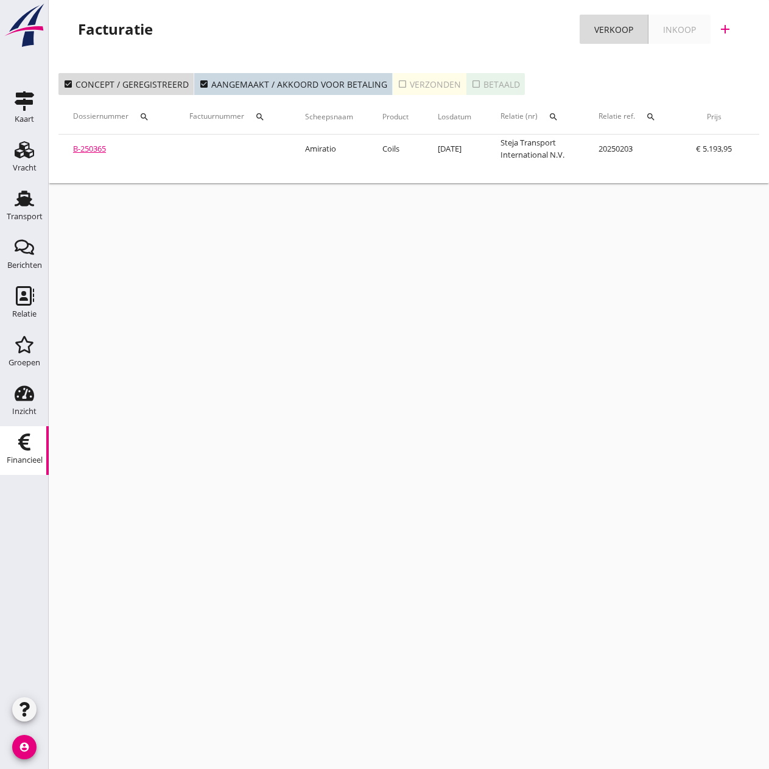
scroll to position [0, 193]
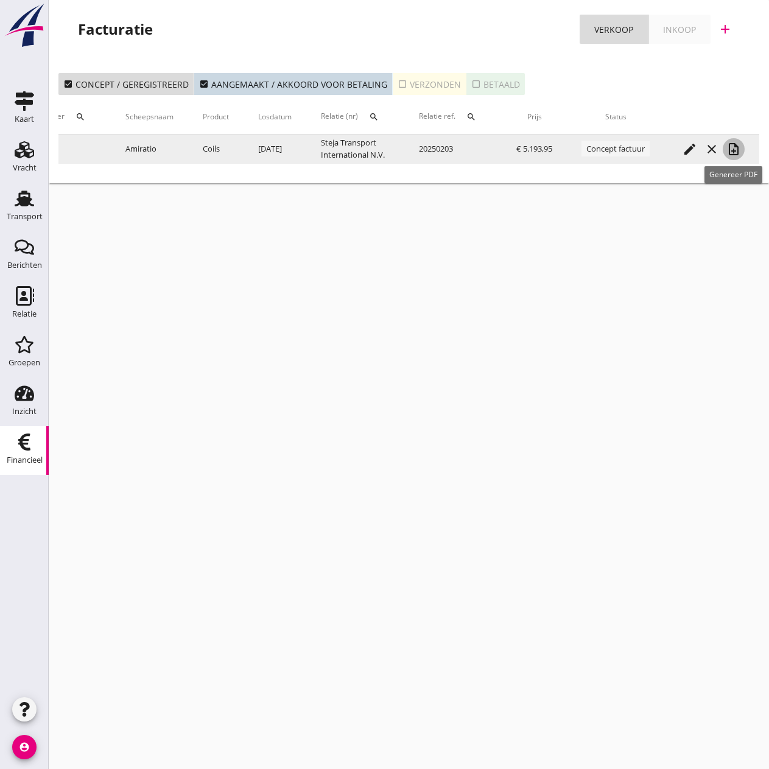
click at [727, 152] on icon "note_add" at bounding box center [733, 149] width 15 height 15
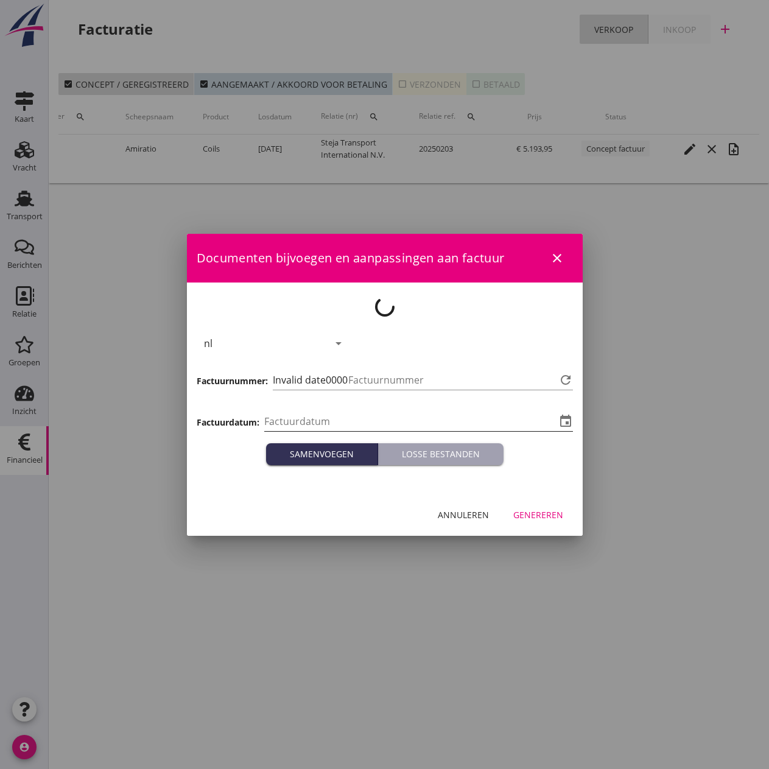
type input "[DATE]"
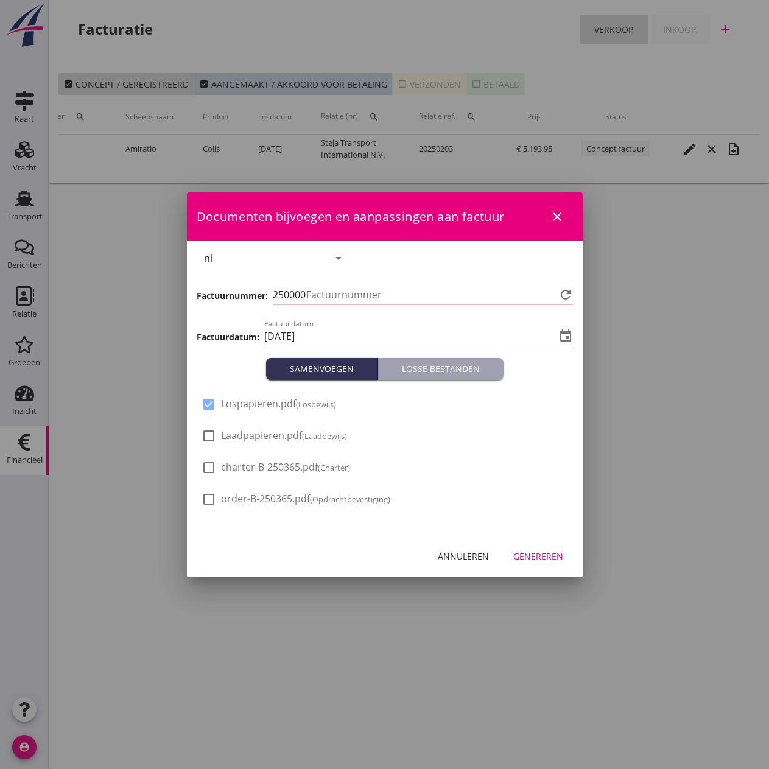
type input "444"
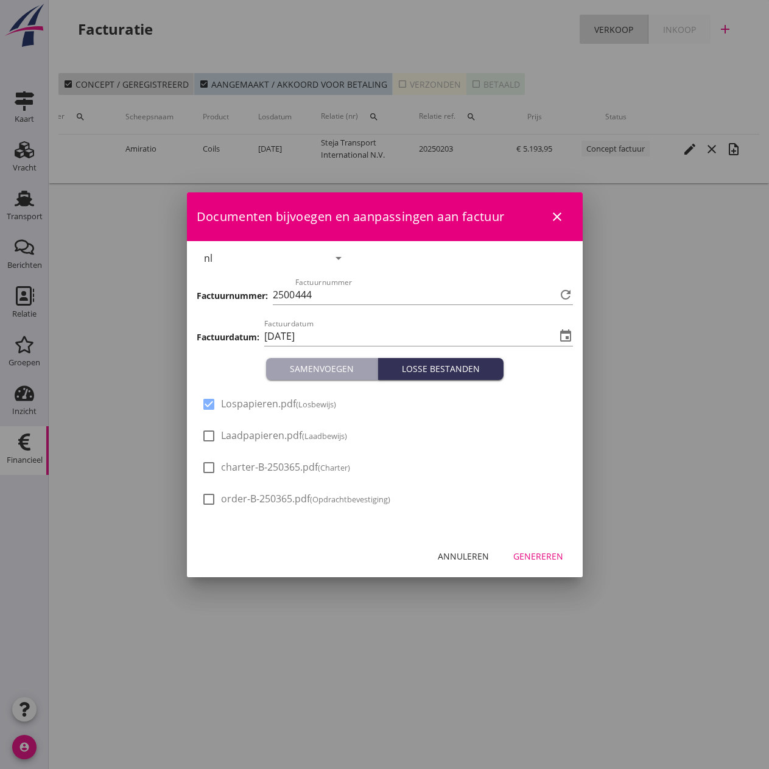
click at [276, 441] on span "Laadpapieren.pdf (Laadbewijs)" at bounding box center [284, 435] width 126 height 13
checkbox input "true"
click at [533, 559] on div "Genereren" at bounding box center [538, 556] width 50 height 13
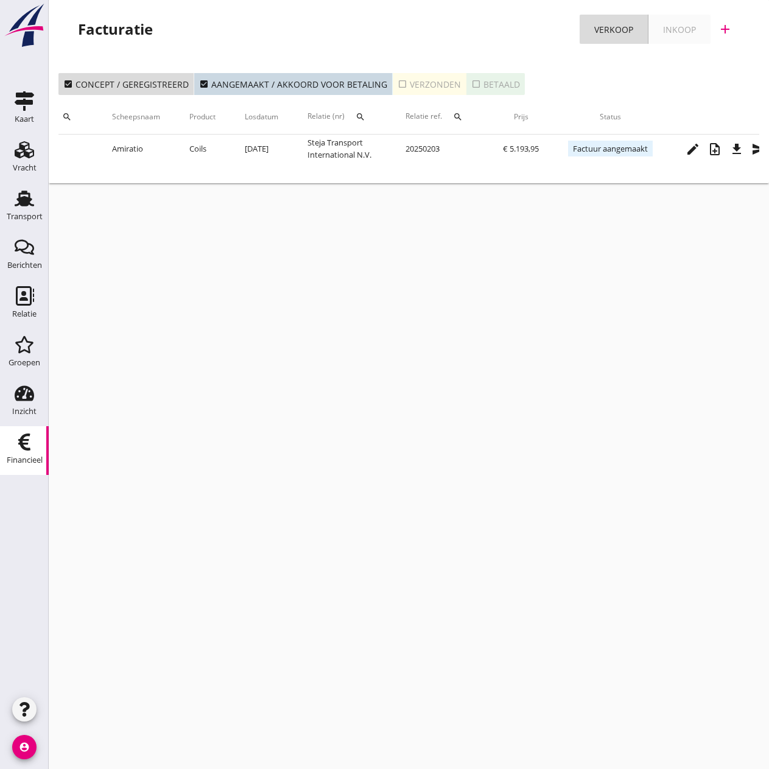
scroll to position [0, 231]
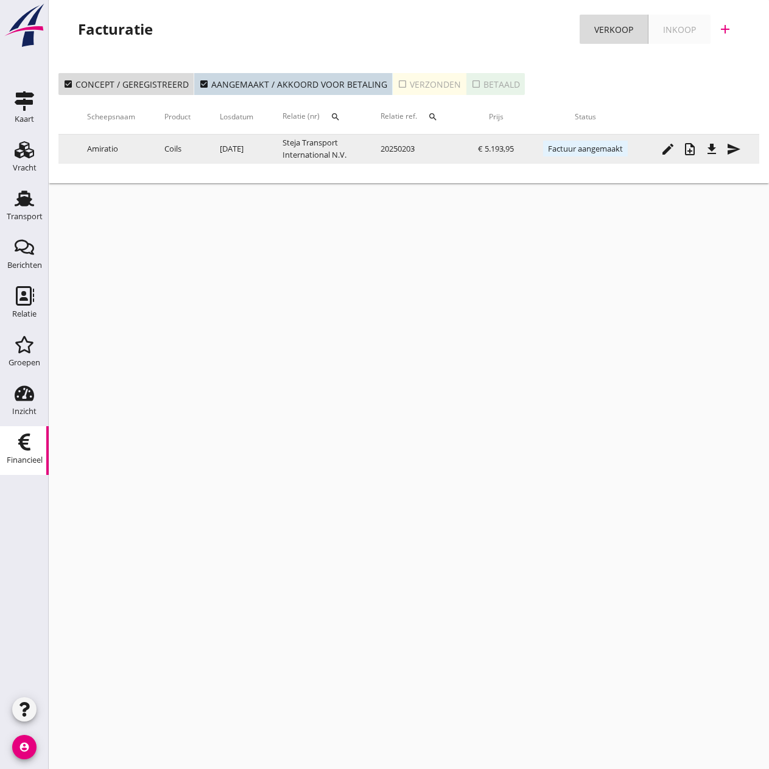
click at [740, 149] on icon "send" at bounding box center [733, 149] width 15 height 15
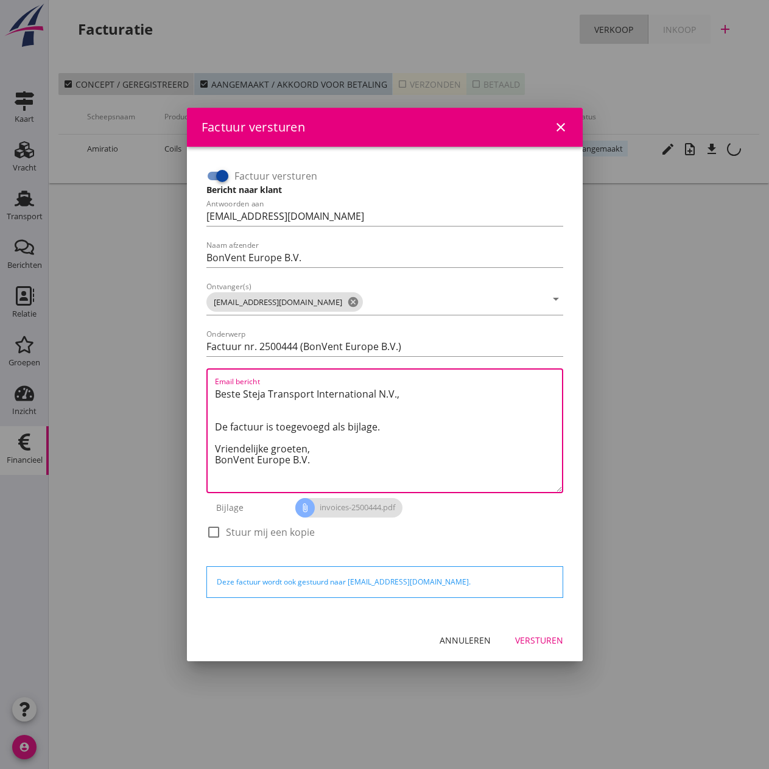
drag, startPoint x: 318, startPoint y: 449, endPoint x: 119, endPoint y: 381, distance: 210.7
click at [119, 381] on div "Factuur versturen close Factuur versturen Bericht naar klant Antwoorden aan [EM…" at bounding box center [384, 384] width 769 height 769
paste textarea "Relatie, In de bijlage vindt u de afrekening voor de reis van de MS [PERSON_NAM…"
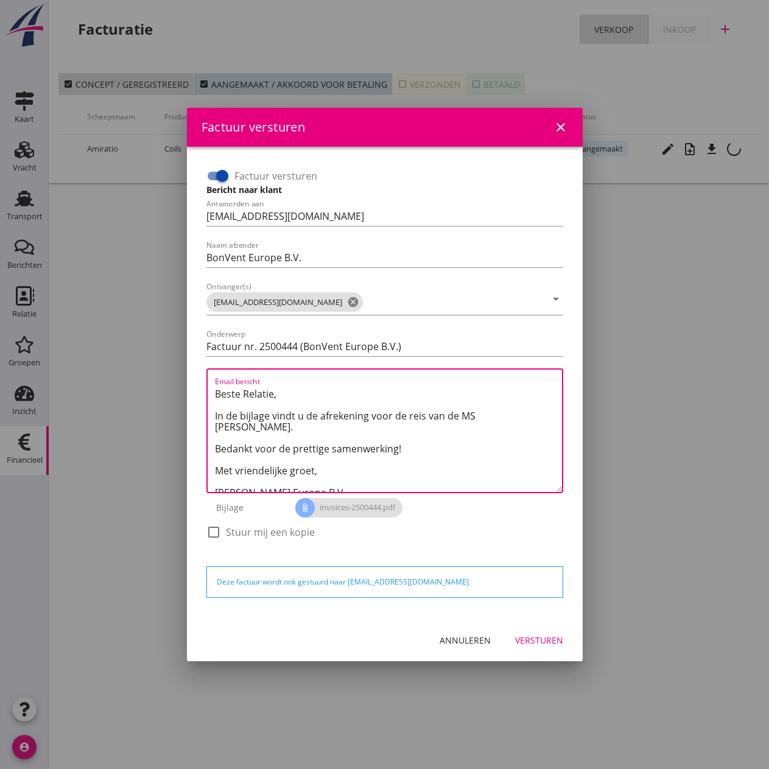
drag, startPoint x: 474, startPoint y: 413, endPoint x: 502, endPoint y: 415, distance: 28.0
click at [494, 415] on textarea "Beste Relatie, In de bijlage vindt u de afrekening voor de reis van de MS [PERS…" at bounding box center [388, 438] width 347 height 108
click at [507, 415] on textarea "Beste Relatie, In de bijlage vindt u de afrekening voor de reis van de MS [PERS…" at bounding box center [388, 438] width 347 height 108
click at [516, 415] on textarea "Beste Relatie, In de bijlage vindt u de afrekening voor de reis van de MS [PERS…" at bounding box center [388, 438] width 347 height 108
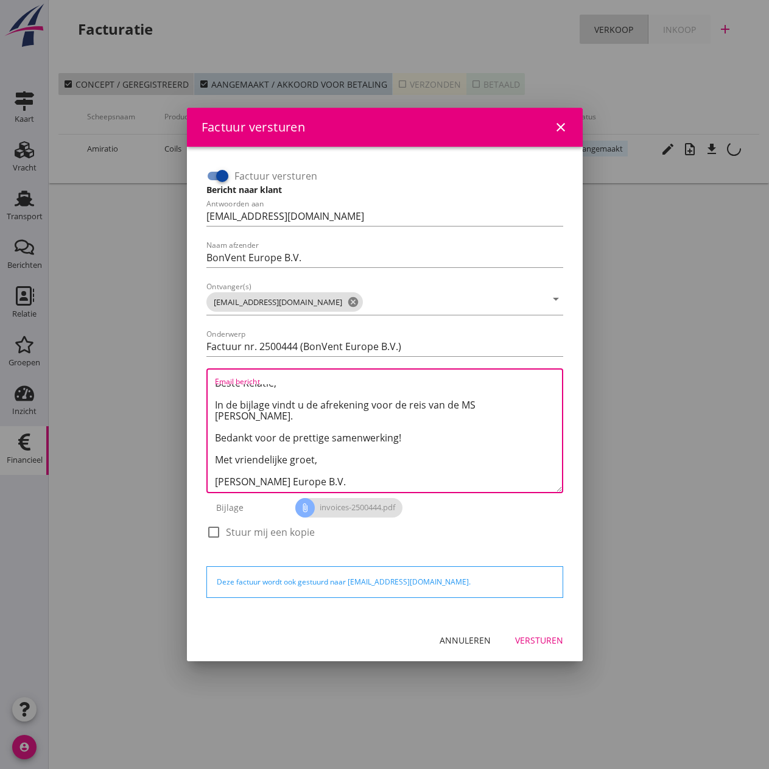
type textarea "Beste Relatie, In de bijlage vindt u de afrekening voor de reis van de MS [PERS…"
click at [542, 643] on div "Versturen" at bounding box center [539, 640] width 48 height 13
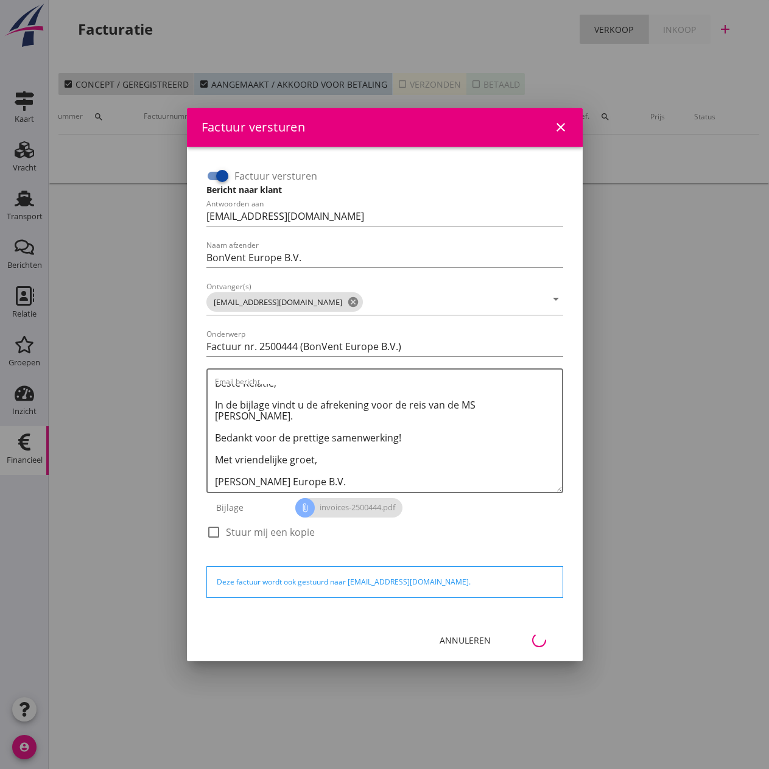
scroll to position [0, 54]
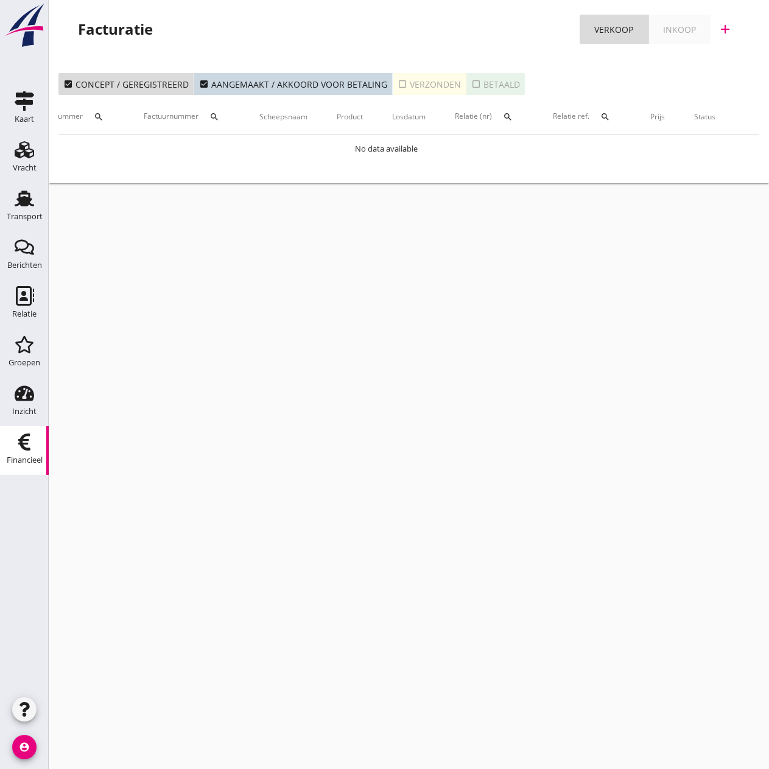
click at [29, 209] on div "Transport" at bounding box center [25, 216] width 36 height 17
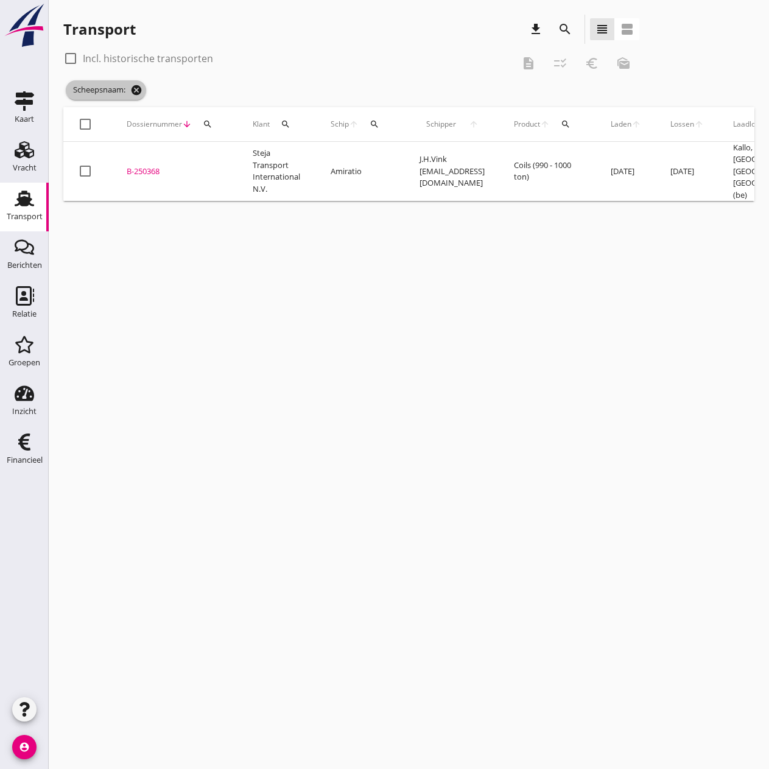
click at [139, 91] on icon "cancel" at bounding box center [136, 90] width 12 height 12
